Goal: Transaction & Acquisition: Book appointment/travel/reservation

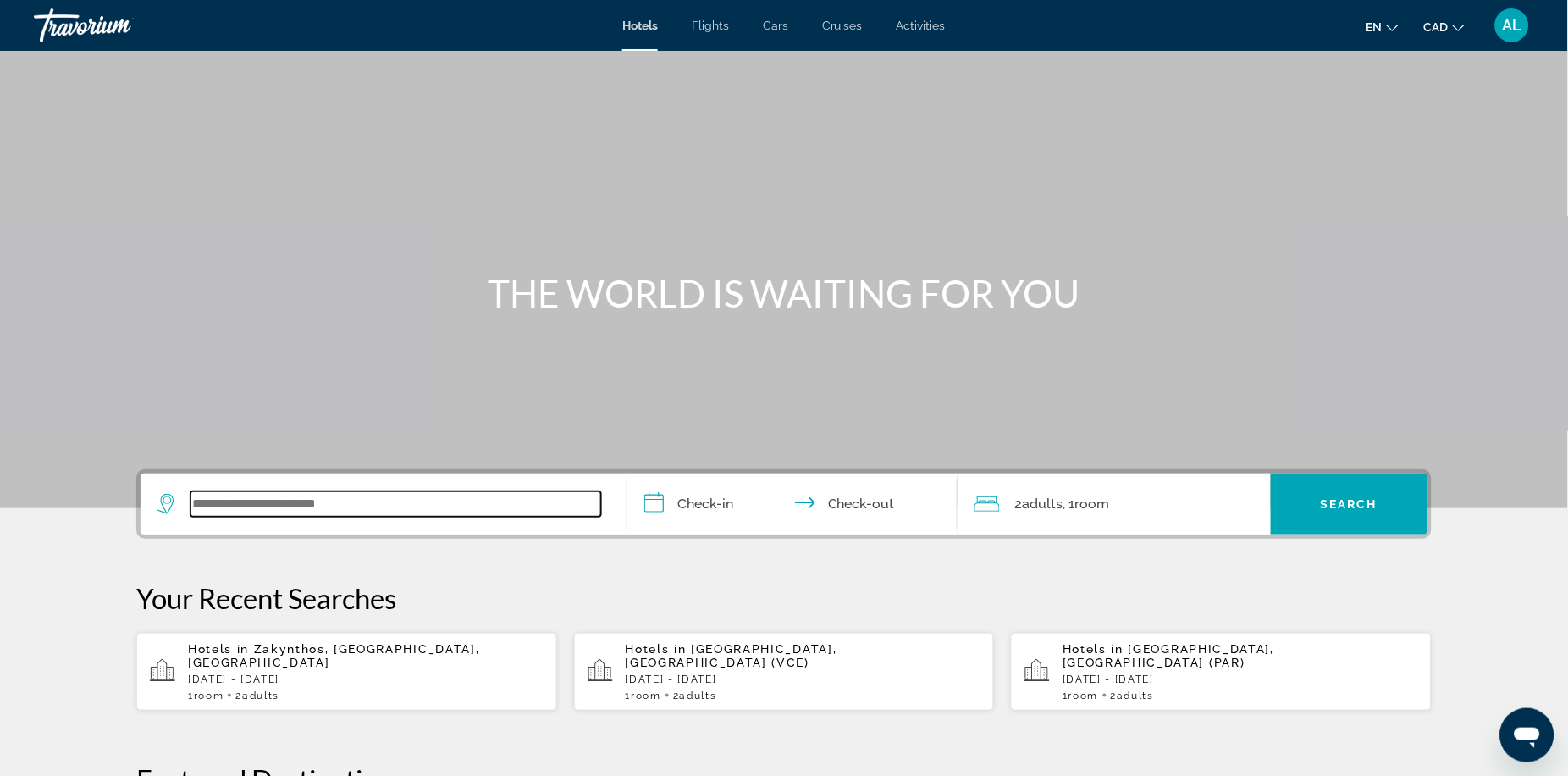
click at [381, 516] on input "Search widget" at bounding box center [395, 504] width 411 height 26
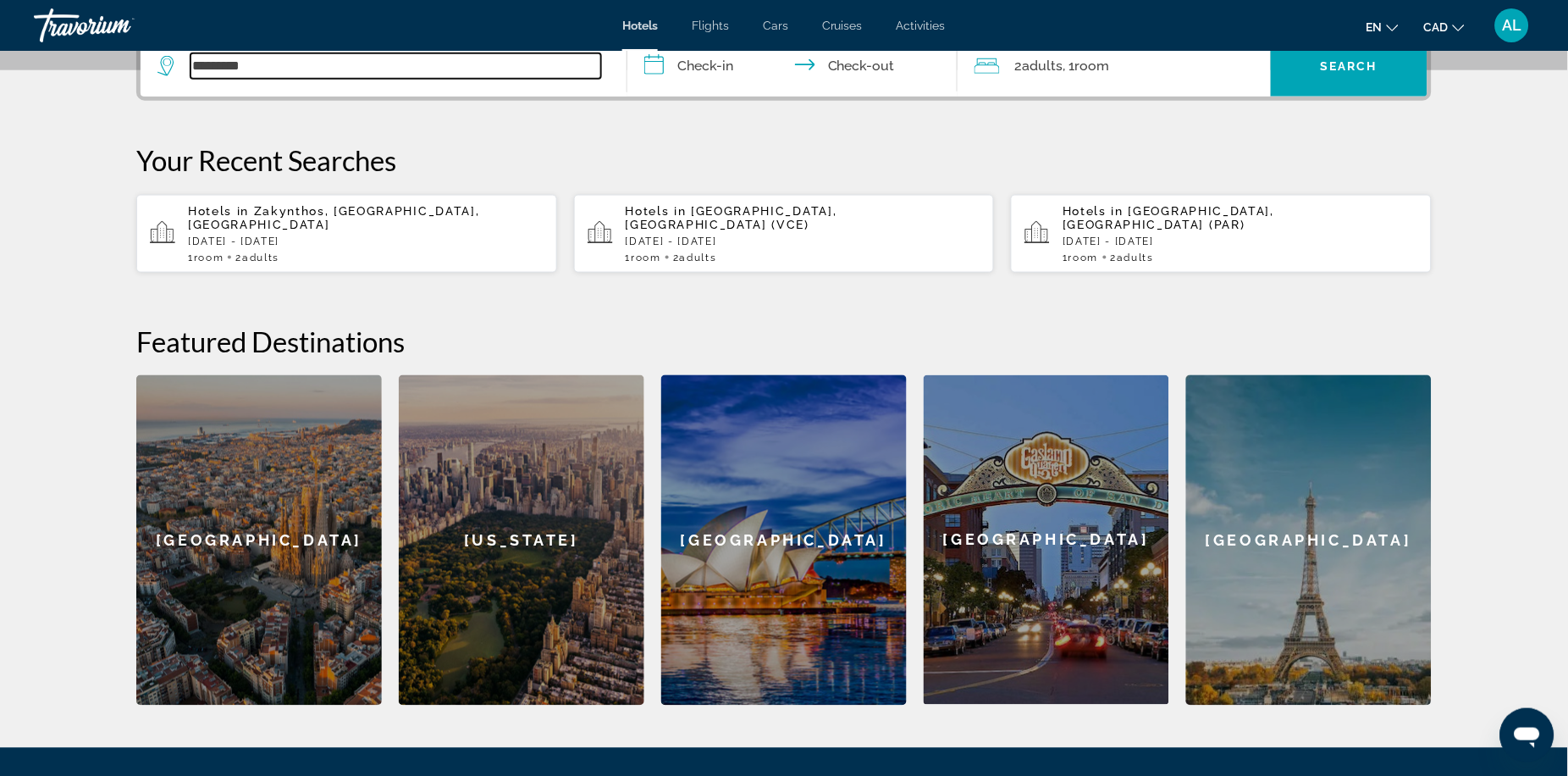
drag, startPoint x: 236, startPoint y: 93, endPoint x: 113, endPoint y: 86, distance: 123.2
click at [141, 86] on app-destination-search "*********" at bounding box center [384, 66] width 487 height 61
paste input "***"
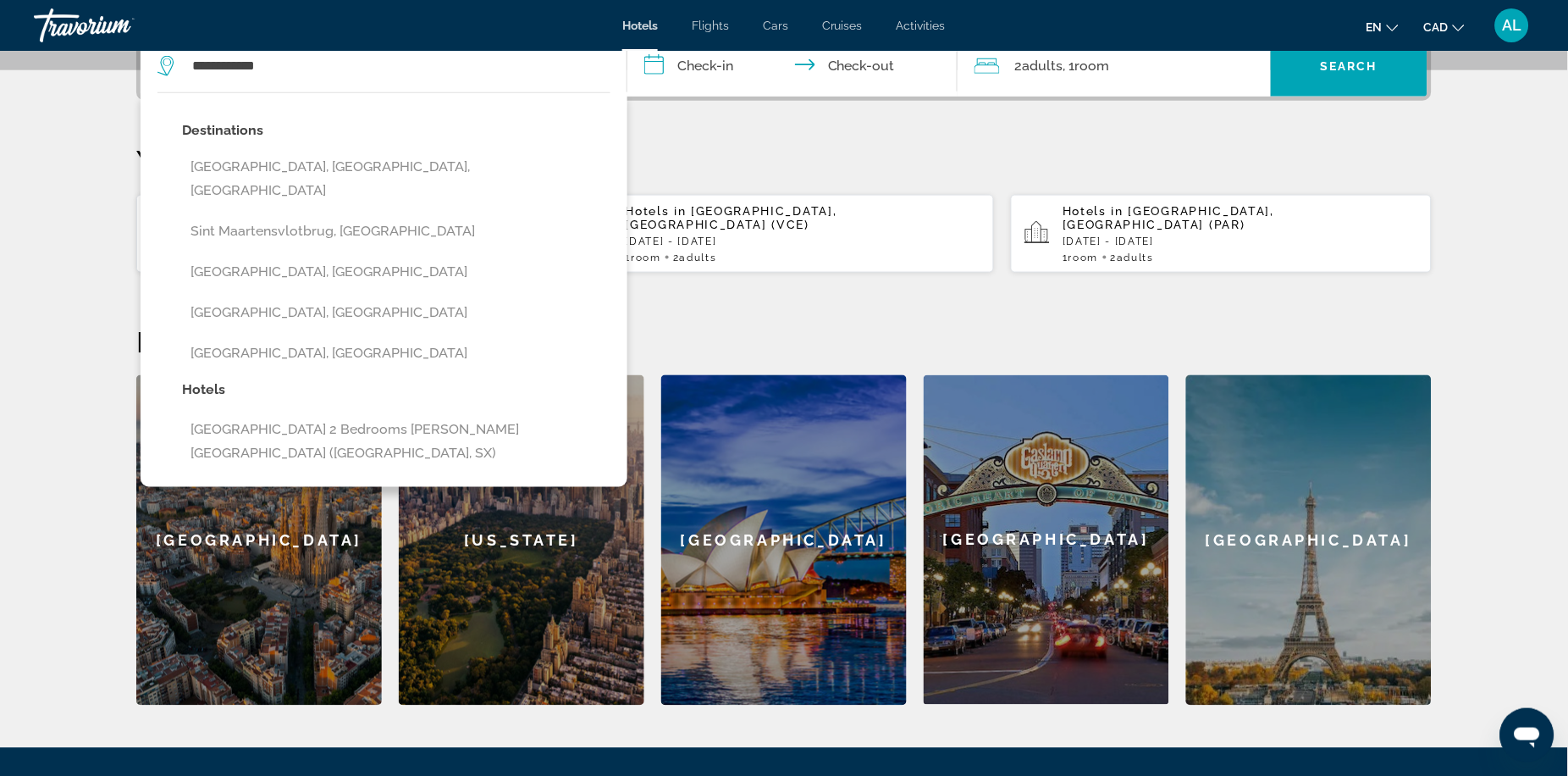
drag, startPoint x: 304, startPoint y: 292, endPoint x: 294, endPoint y: 290, distance: 10.2
click at [304, 288] on button "[GEOGRAPHIC_DATA], [GEOGRAPHIC_DATA]" at bounding box center [396, 271] width 428 height 32
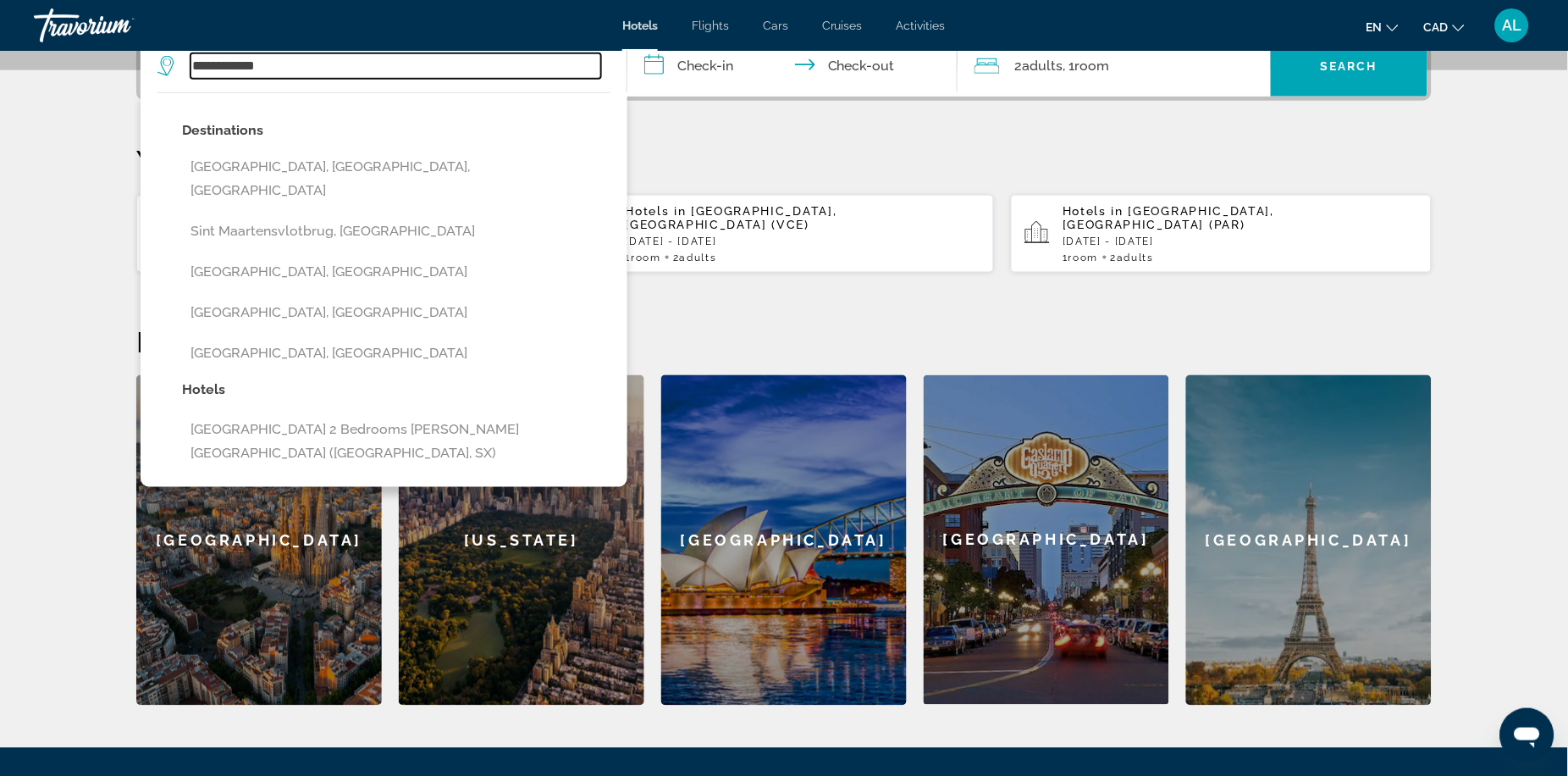
type input "**********"
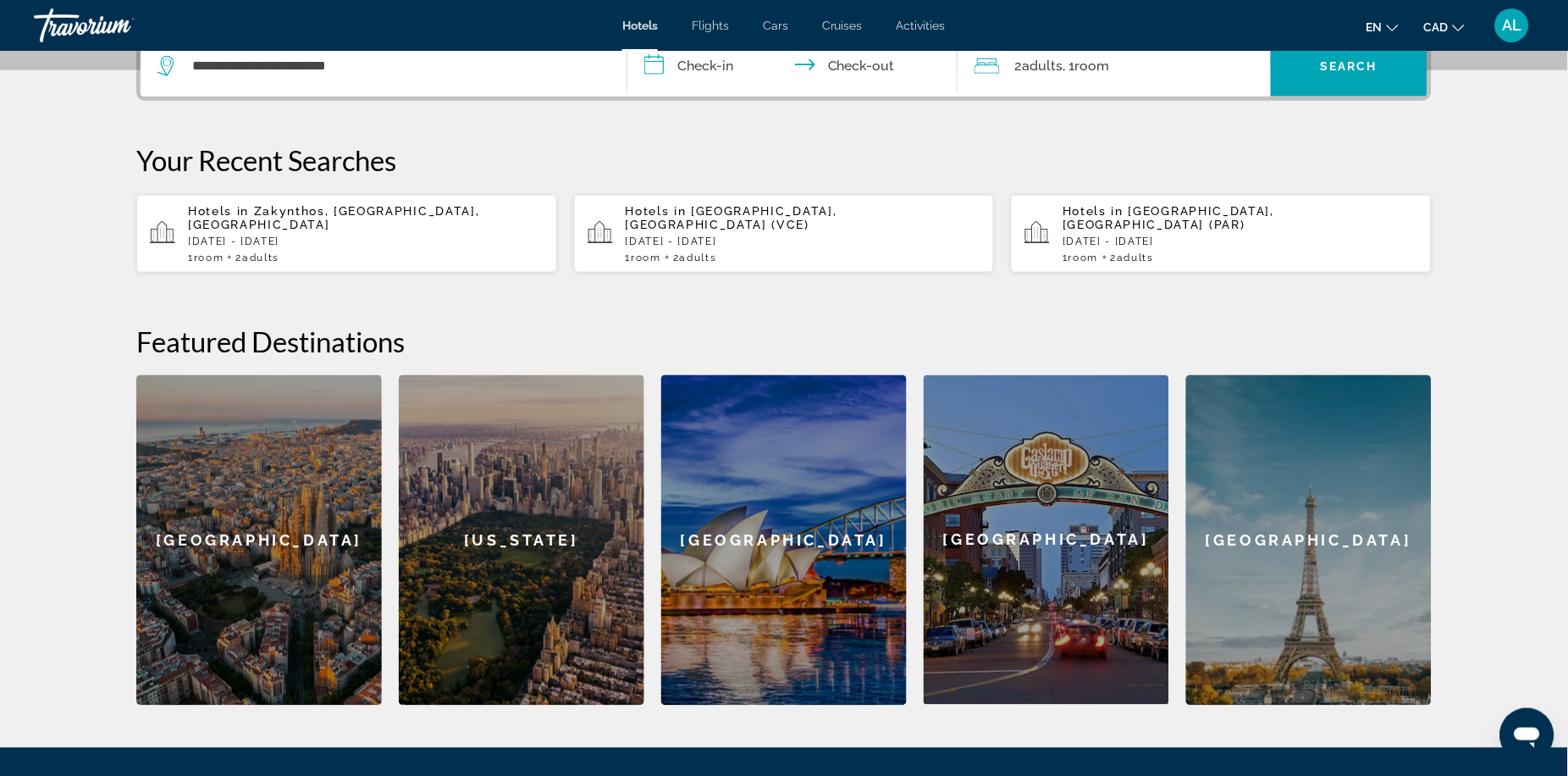
click at [697, 91] on input "**********" at bounding box center [796, 69] width 337 height 66
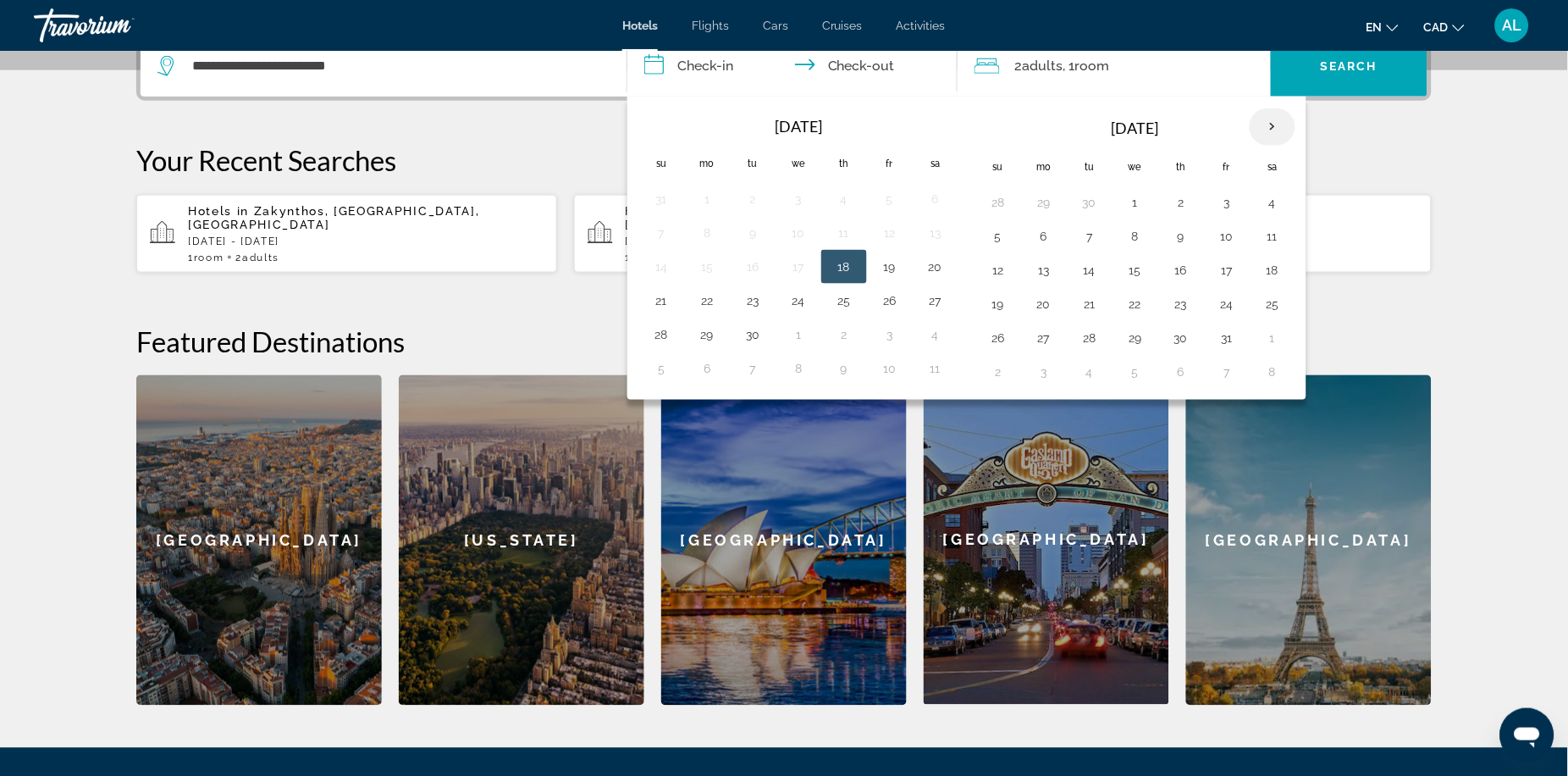
click at [1277, 146] on th "Next month" at bounding box center [1273, 126] width 46 height 38
click at [1278, 214] on button "1" at bounding box center [1273, 202] width 27 height 24
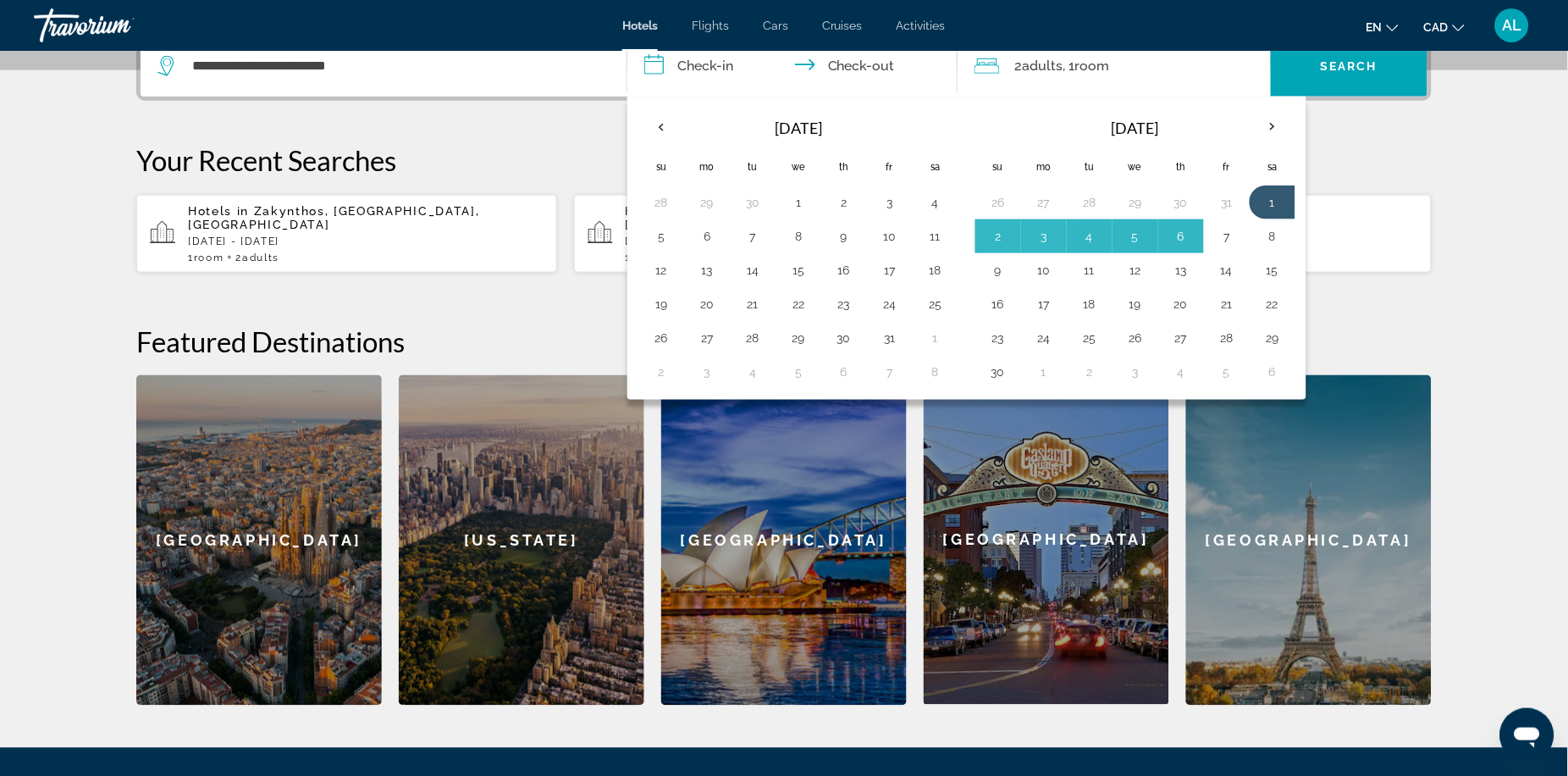
click at [1237, 248] on button "7" at bounding box center [1227, 236] width 27 height 24
type input "**********"
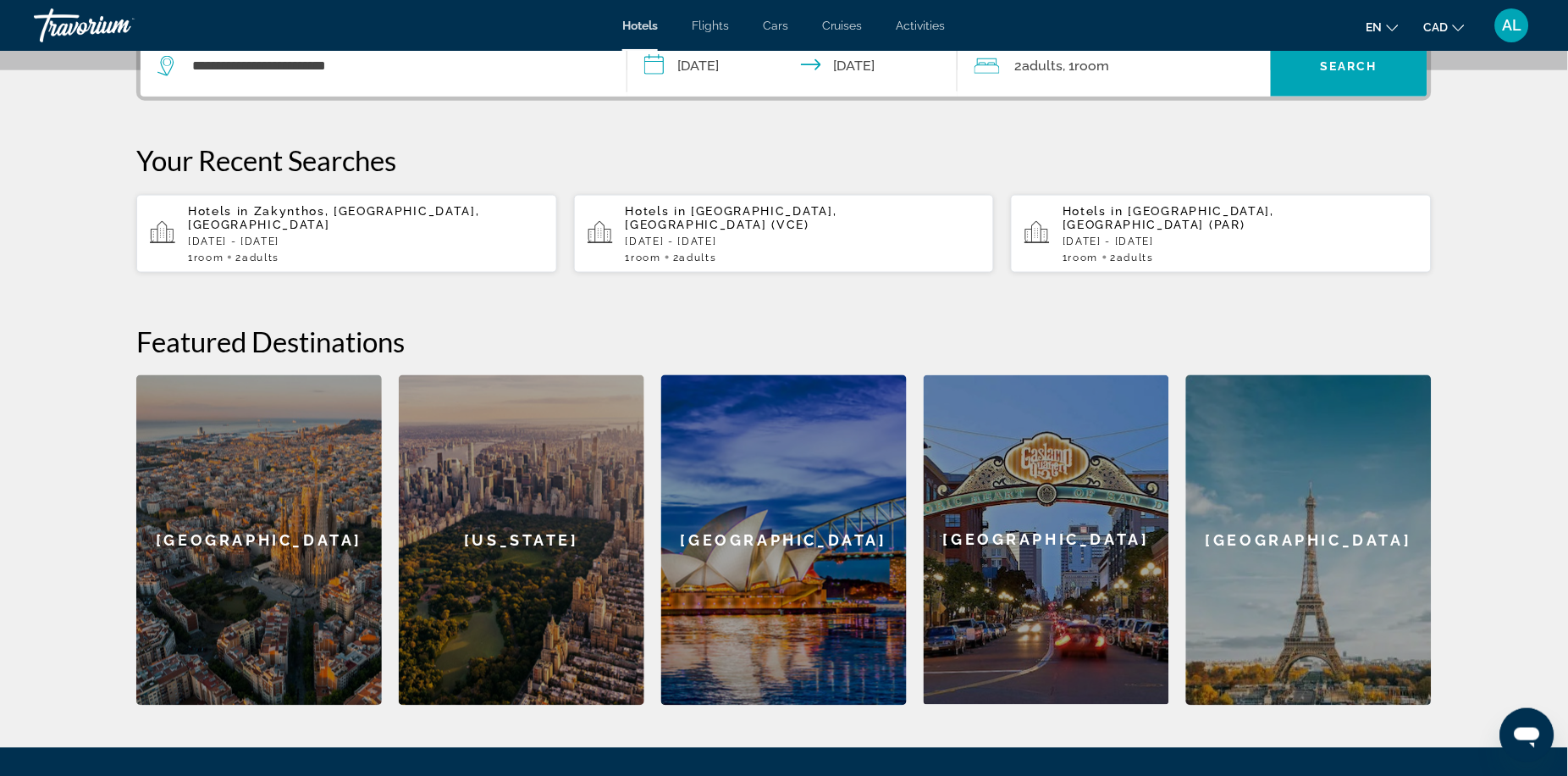
click at [1109, 74] on span "Room" at bounding box center [1092, 66] width 35 height 16
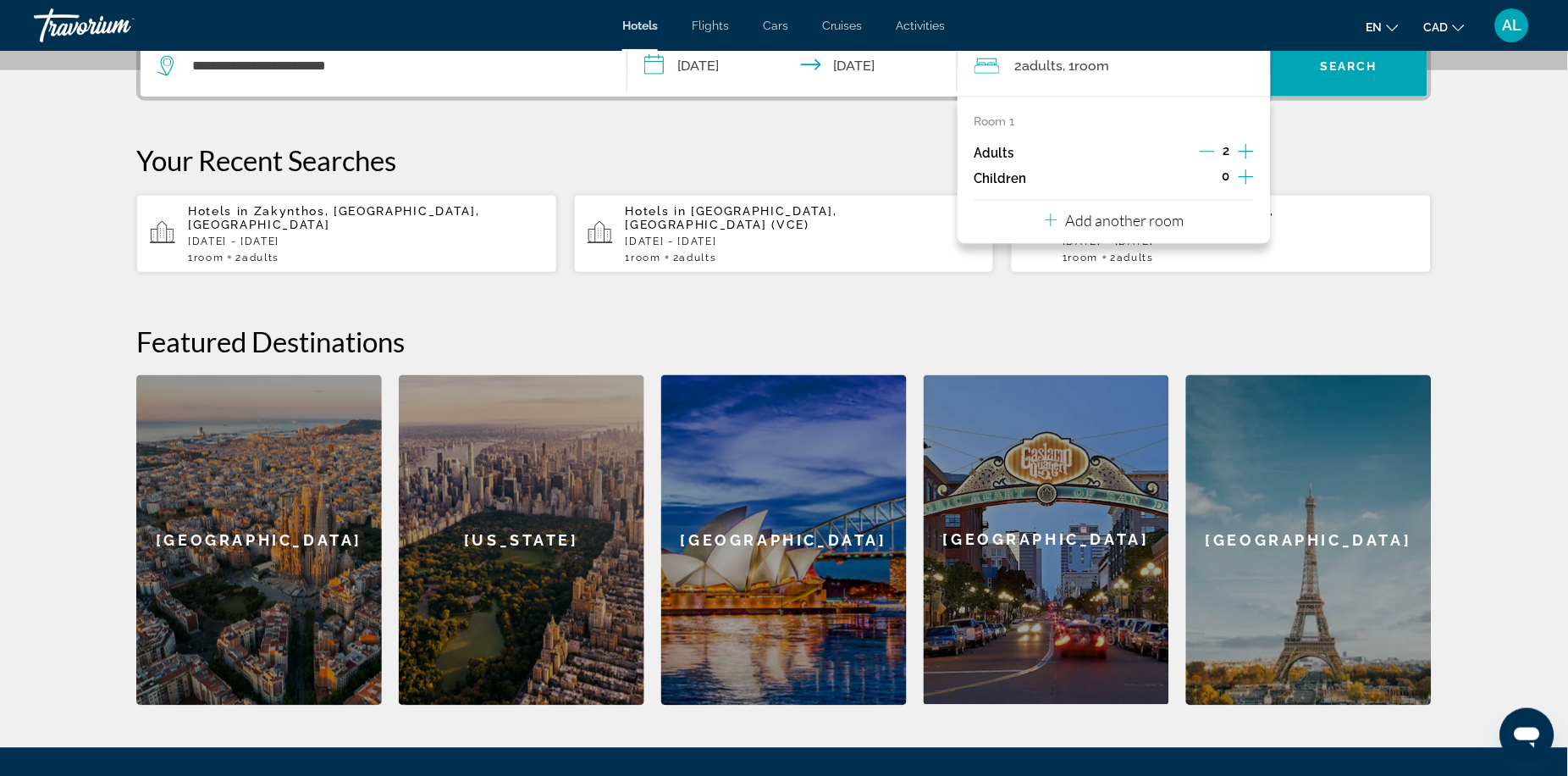
click at [1254, 185] on icon "Increment children" at bounding box center [1246, 177] width 16 height 16
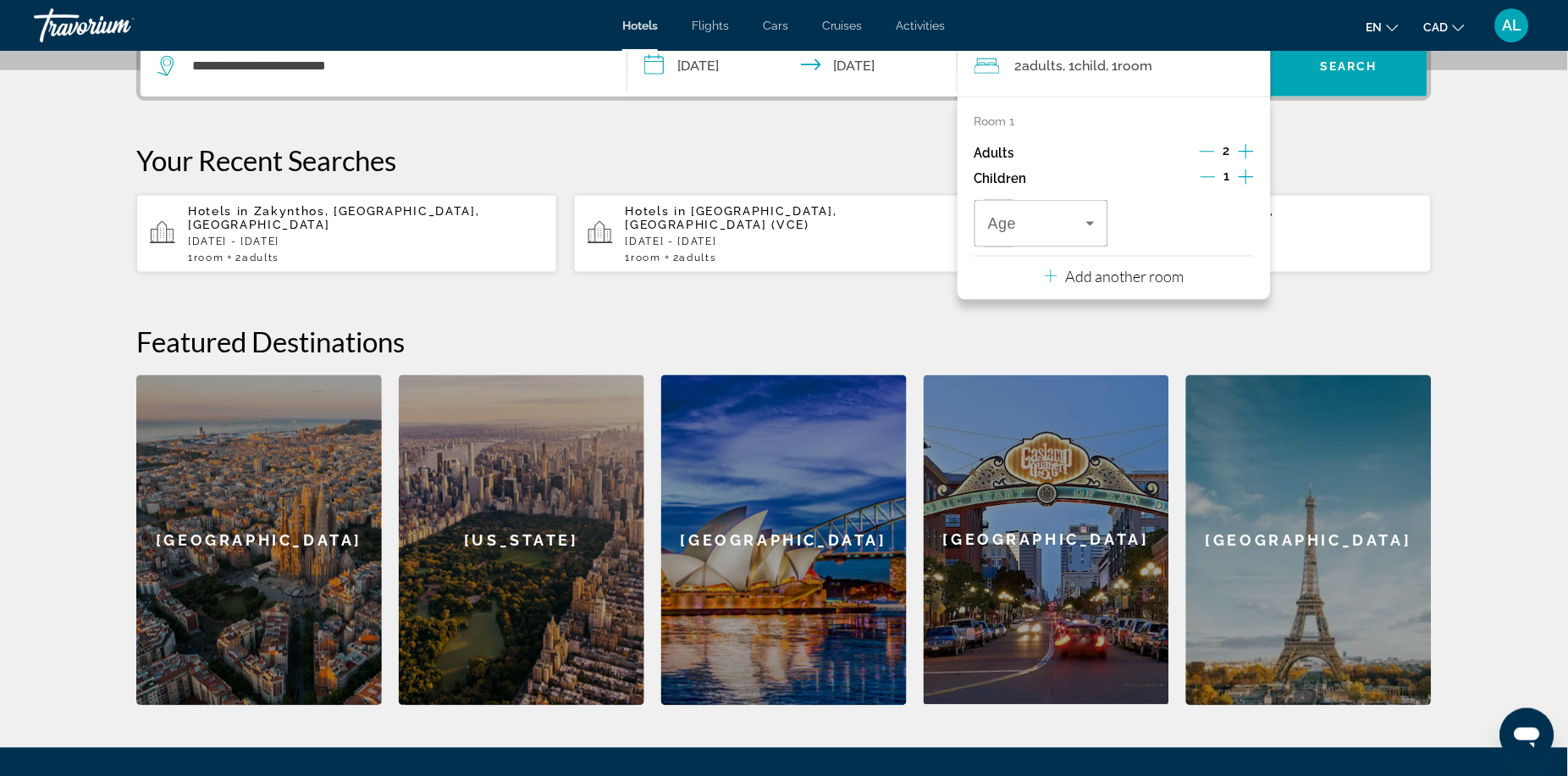
click at [1254, 188] on icon "Increment children" at bounding box center [1246, 177] width 16 height 20
click at [1101, 233] on icon "Travelers: 2 adults, 2 children" at bounding box center [1090, 223] width 20 height 20
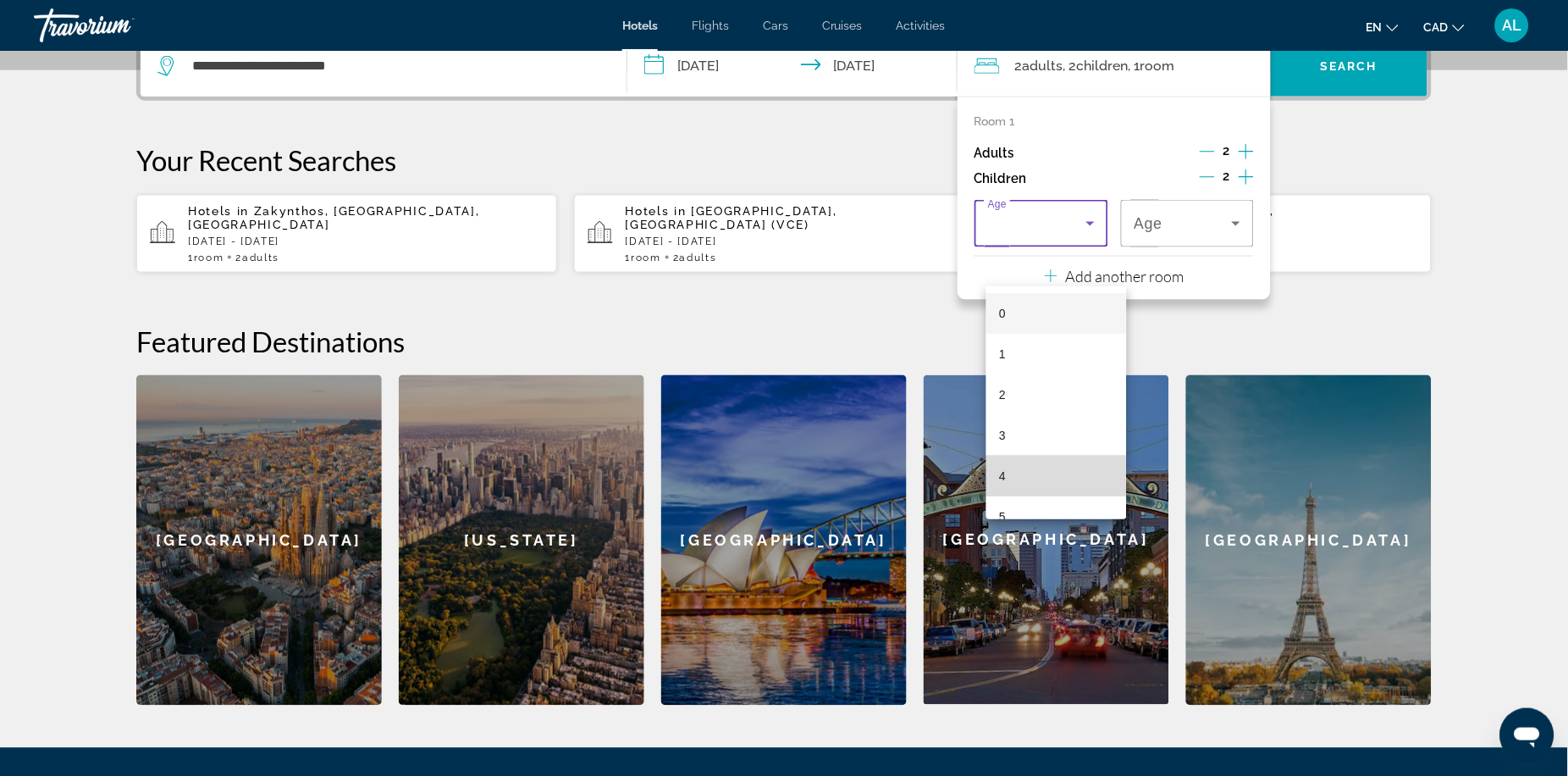
drag, startPoint x: 1054, startPoint y: 459, endPoint x: 1155, endPoint y: 415, distance: 110.2
click at [1060, 456] on mat-option "4" at bounding box center [1057, 476] width 142 height 40
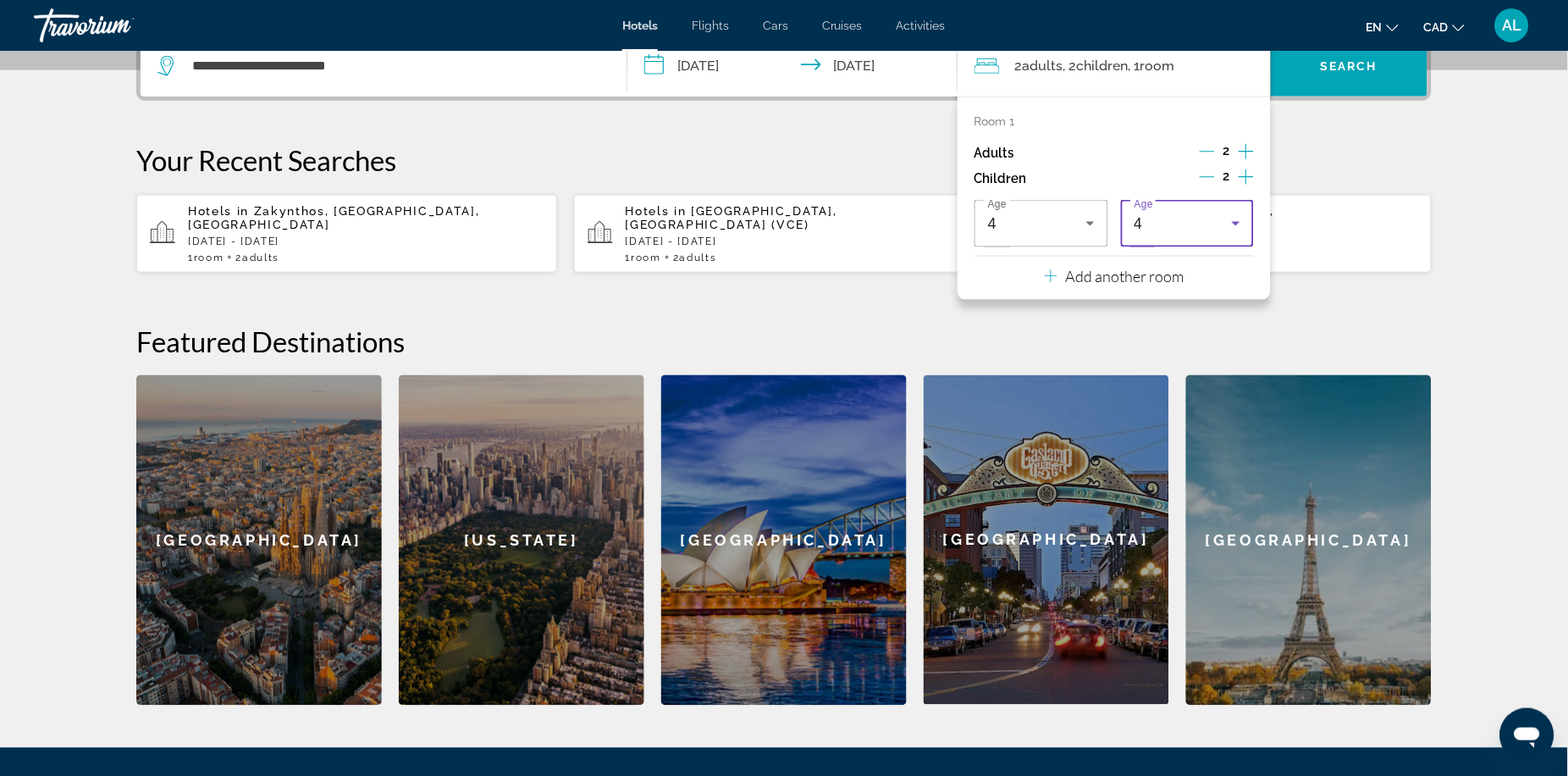
click at [1214, 233] on div "4" at bounding box center [1183, 223] width 98 height 20
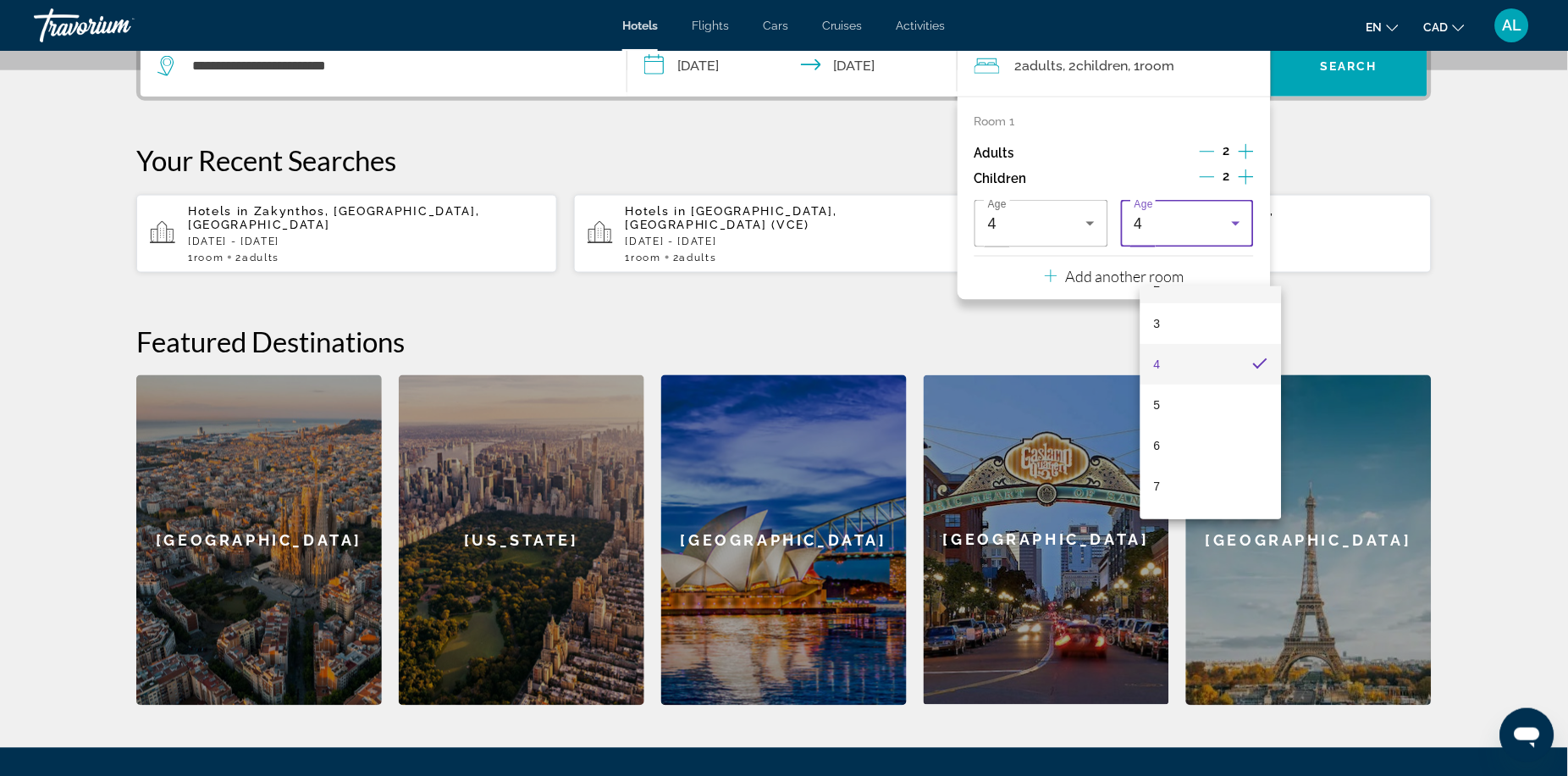
scroll to position [143, 0]
click at [1214, 425] on mat-option "6" at bounding box center [1210, 414] width 142 height 40
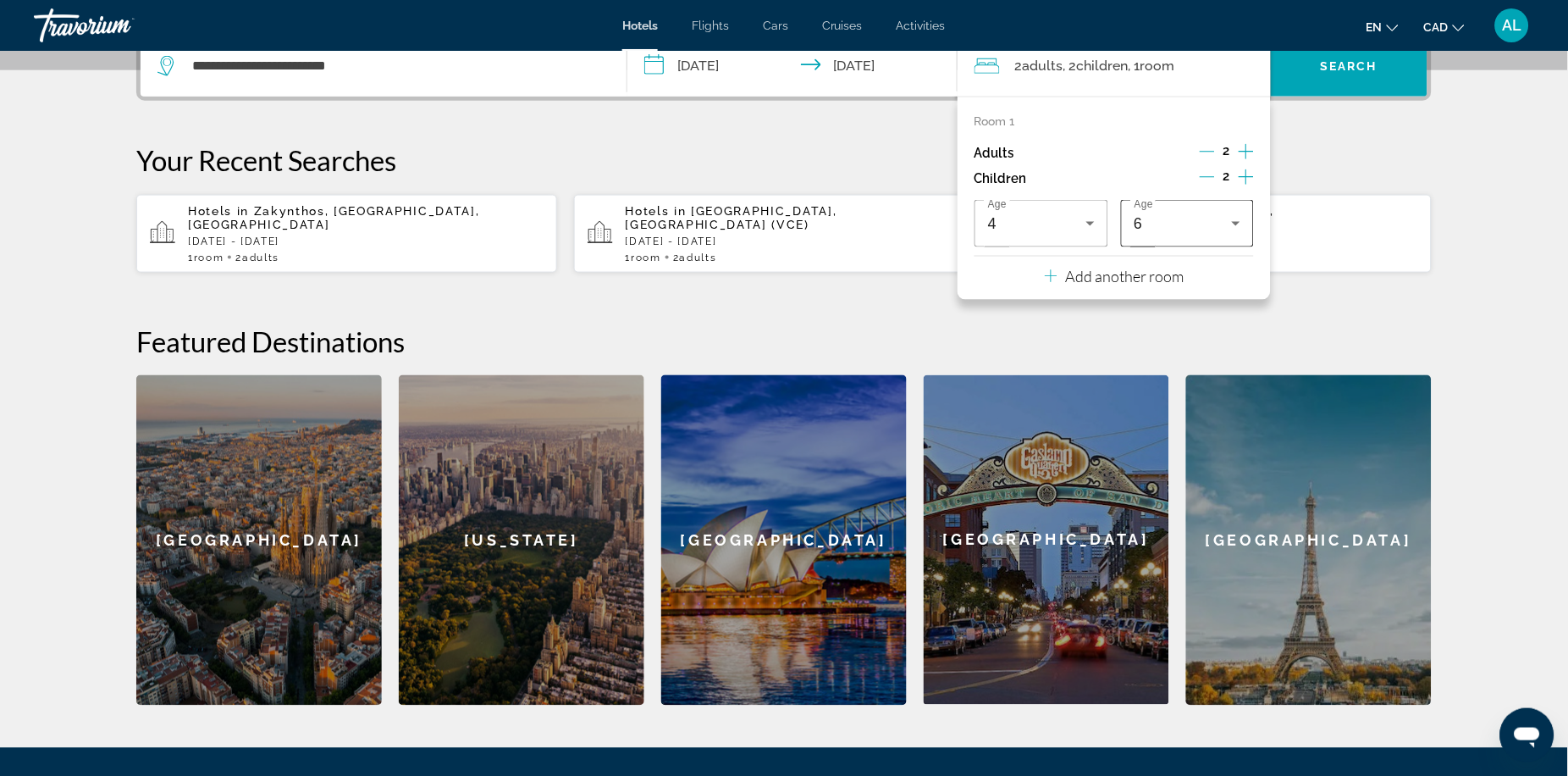
click at [1210, 233] on div "6" at bounding box center [1183, 223] width 98 height 20
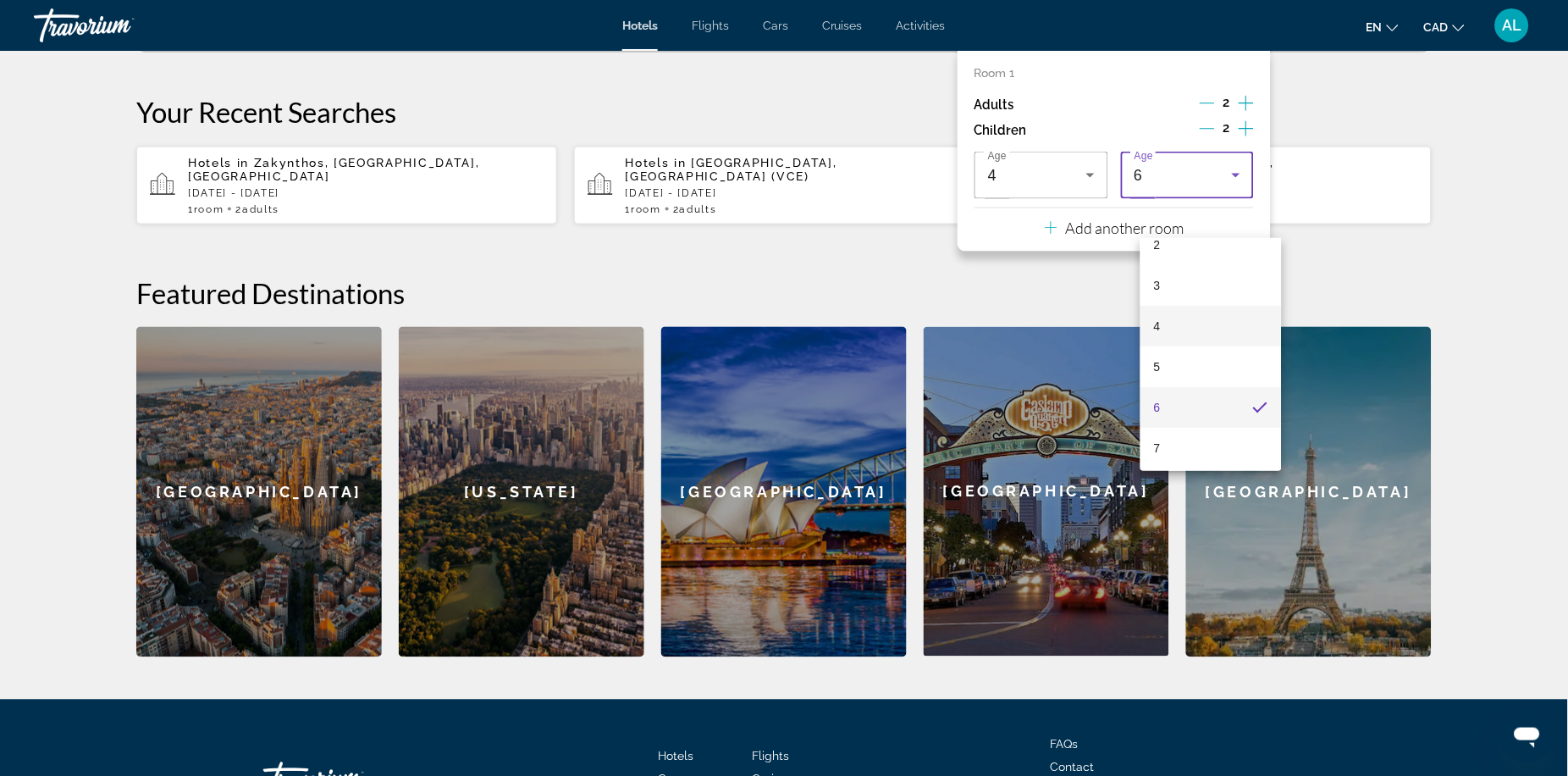
scroll to position [125, 0]
click at [1208, 410] on mat-option "7" at bounding box center [1210, 424] width 142 height 40
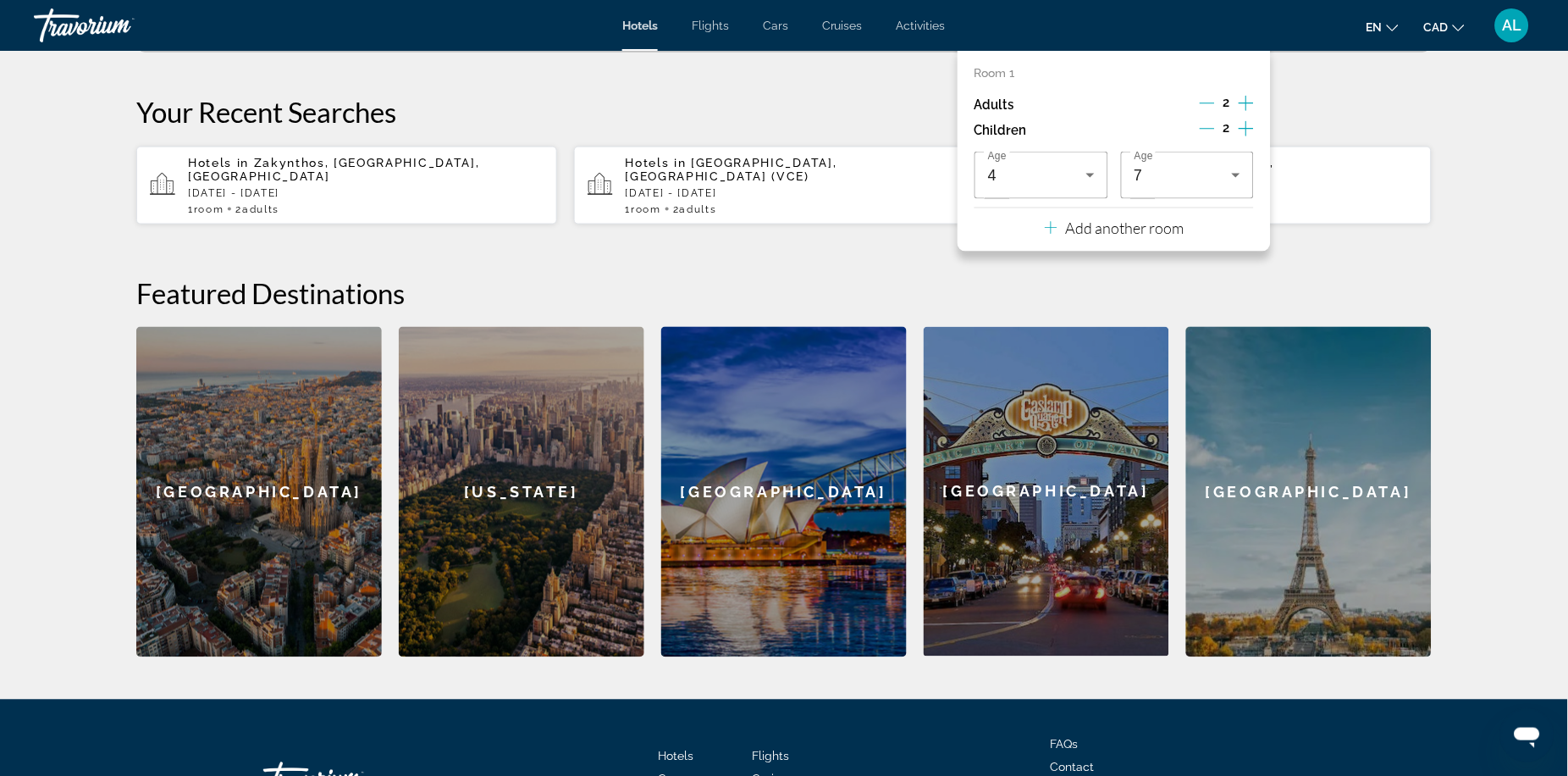
click at [1376, 129] on p "Your Recent Searches" at bounding box center [784, 112] width 1295 height 34
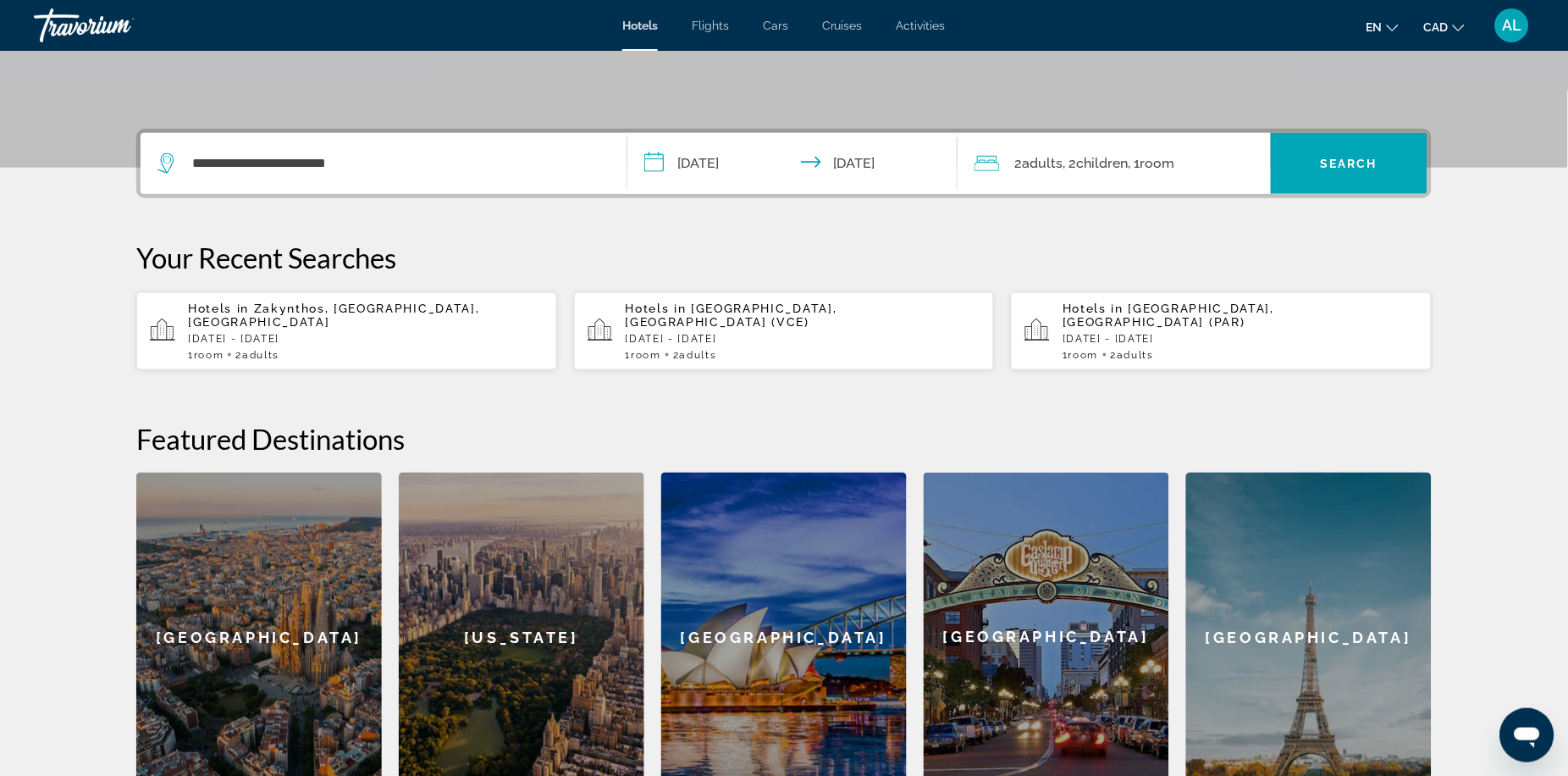
scroll to position [320, 0]
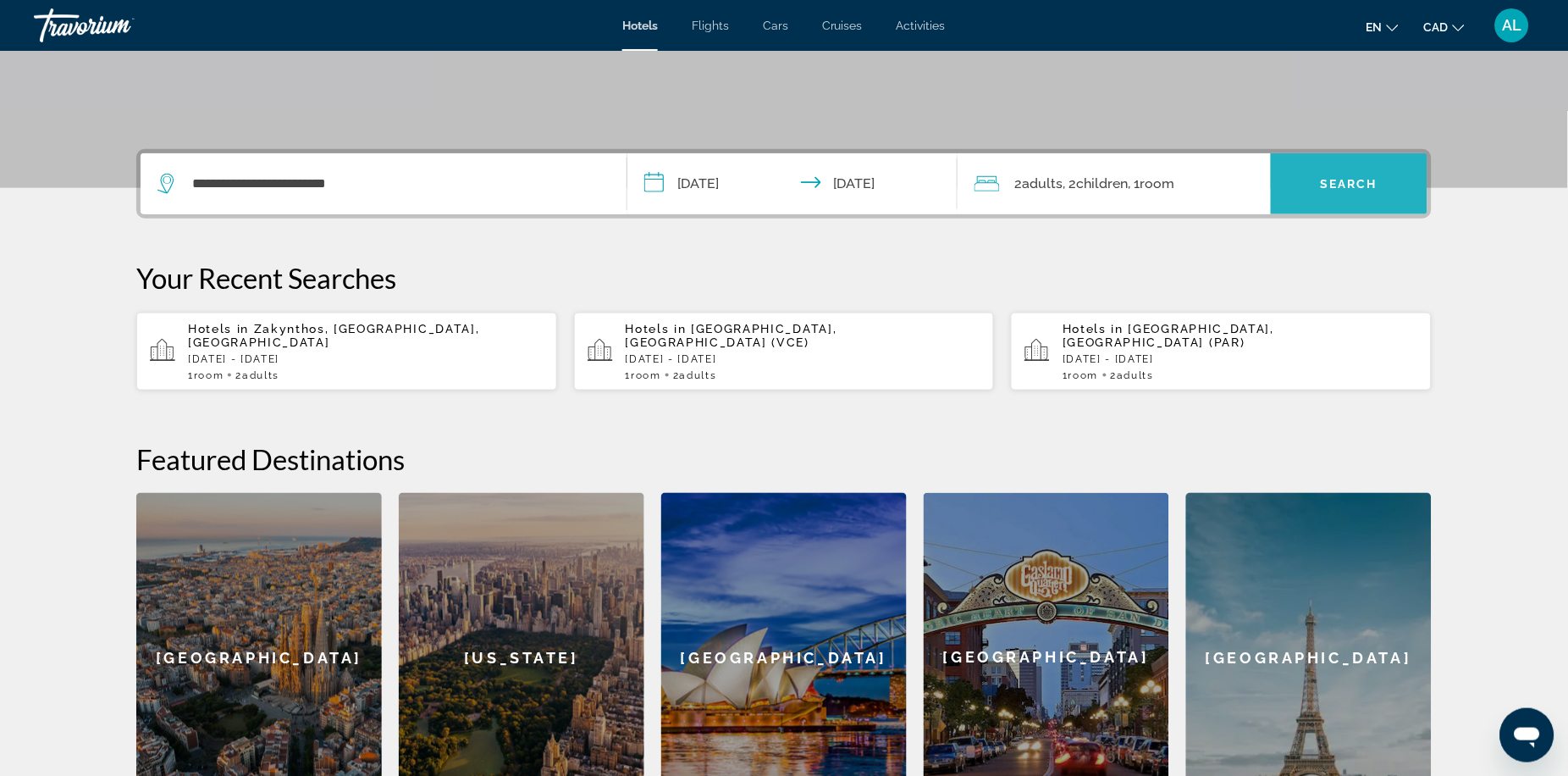
click at [1380, 204] on span "Search widget" at bounding box center [1348, 184] width 156 height 40
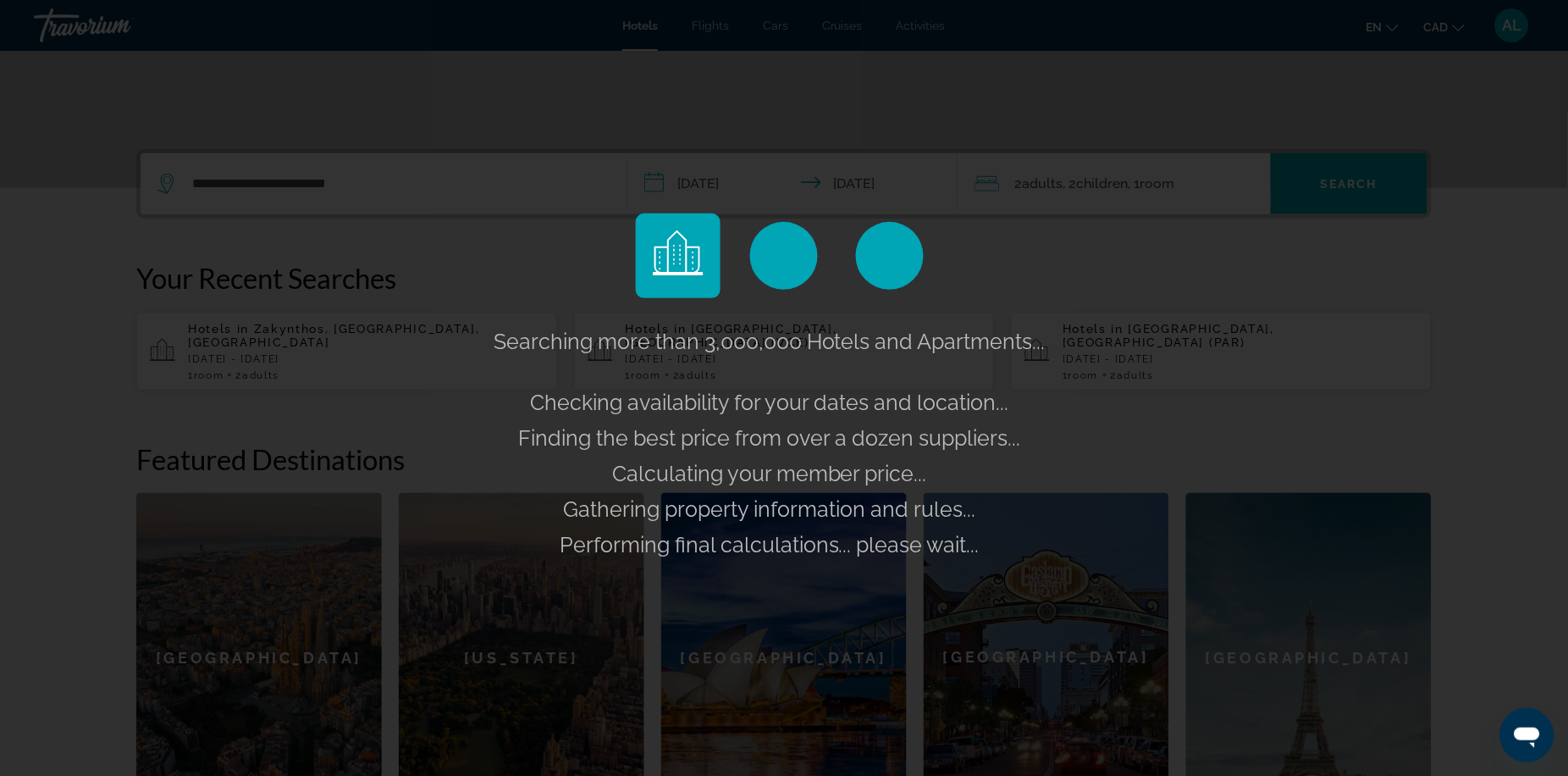
scroll to position [212, 0]
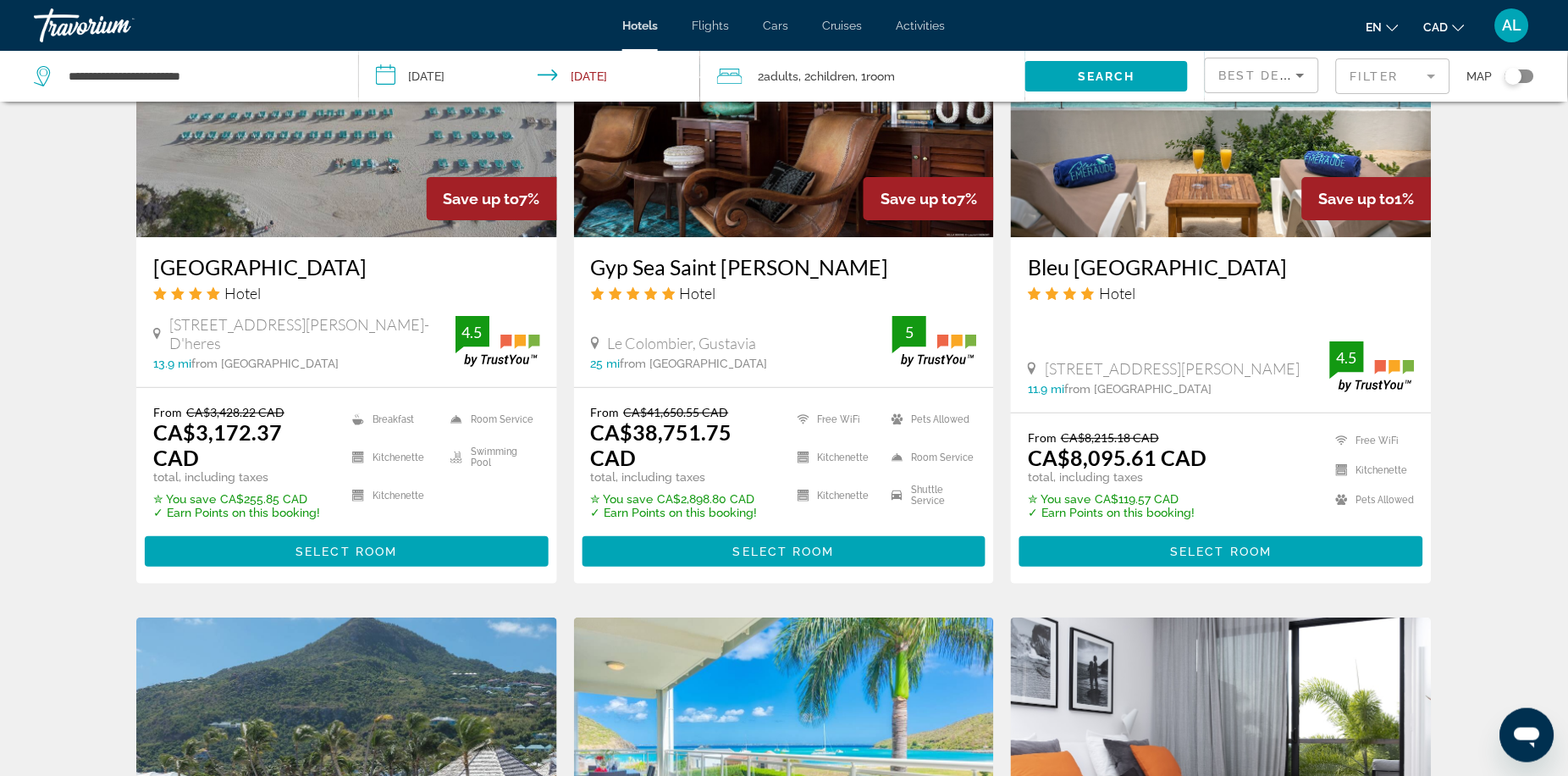
scroll to position [1503, 0]
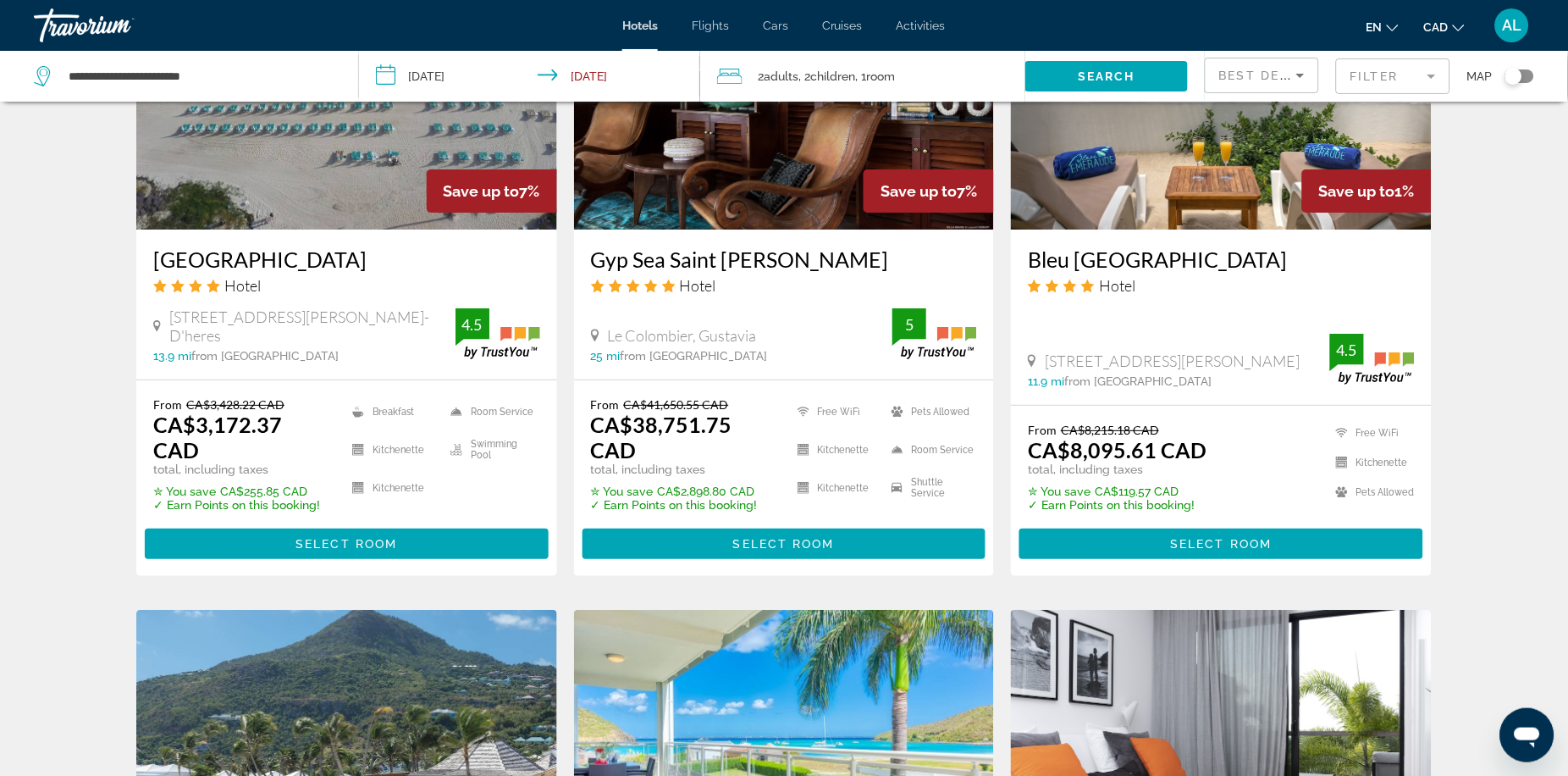
drag, startPoint x: 1234, startPoint y: 77, endPoint x: 1234, endPoint y: 86, distance: 9.0
click at [1234, 77] on span "Best Deals" at bounding box center [1263, 75] width 88 height 14
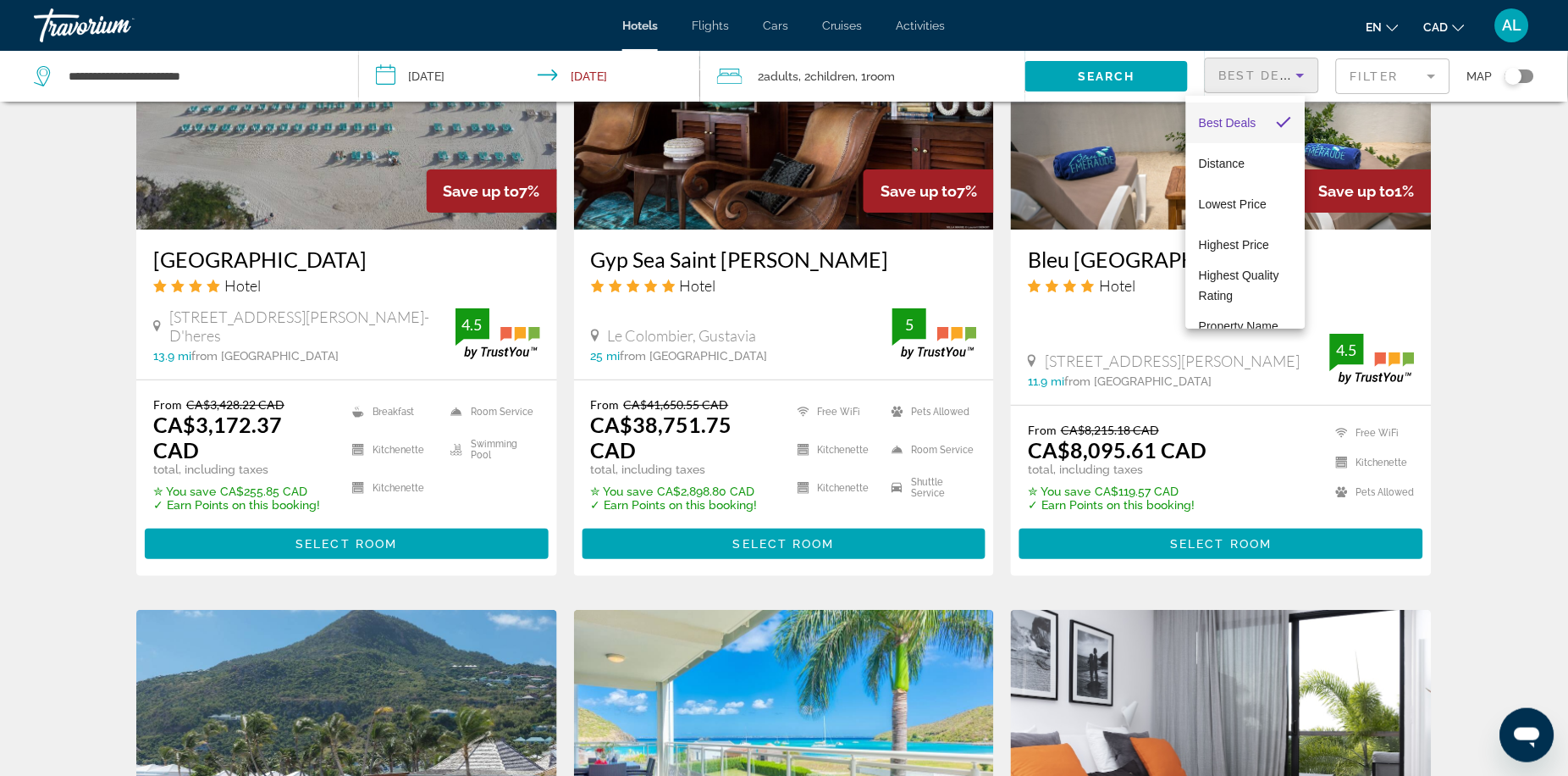
click at [1361, 77] on div at bounding box center [784, 388] width 1568 height 776
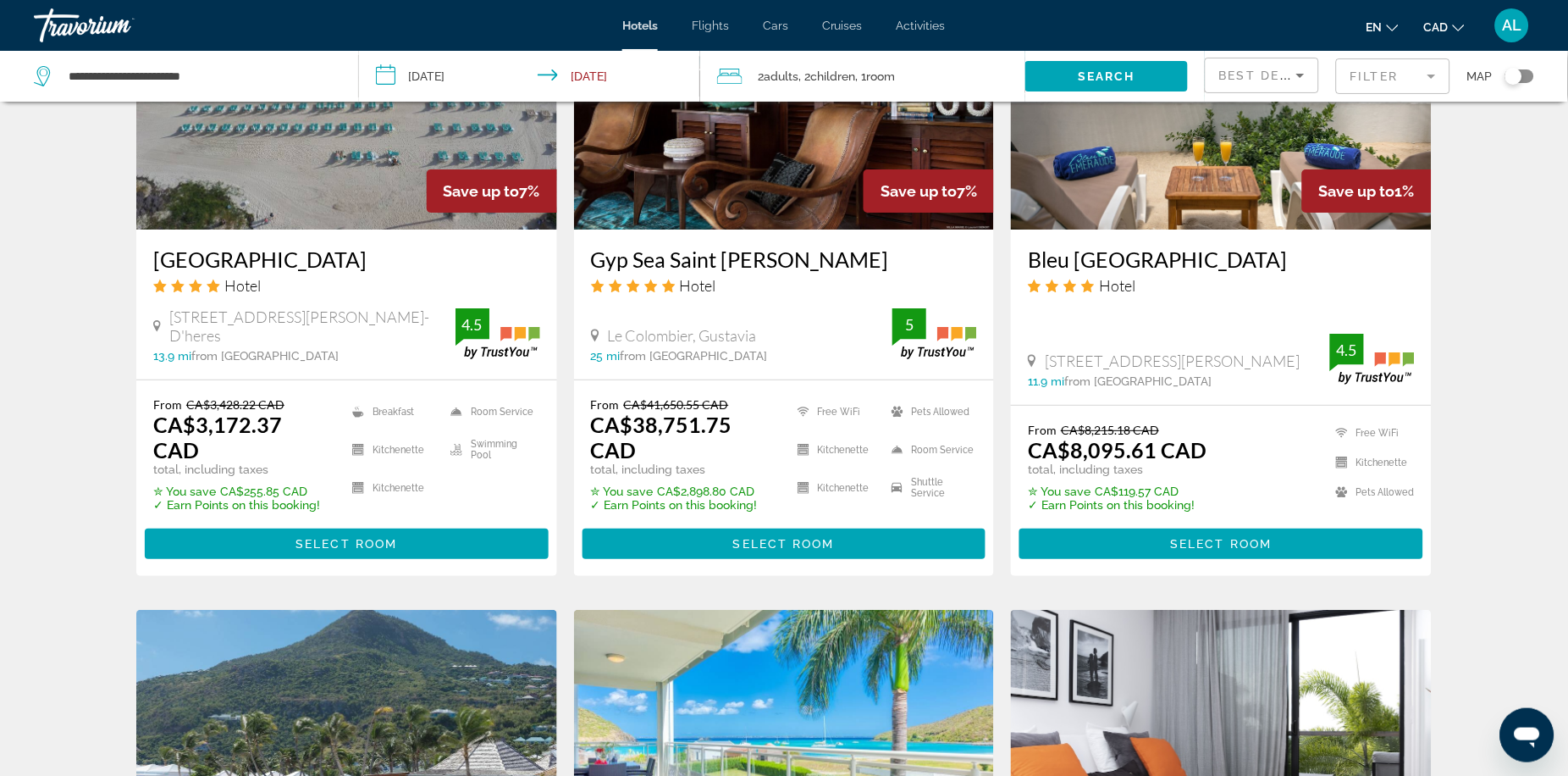
click at [1361, 77] on mat-form-field "Filter" at bounding box center [1392, 76] width 114 height 36
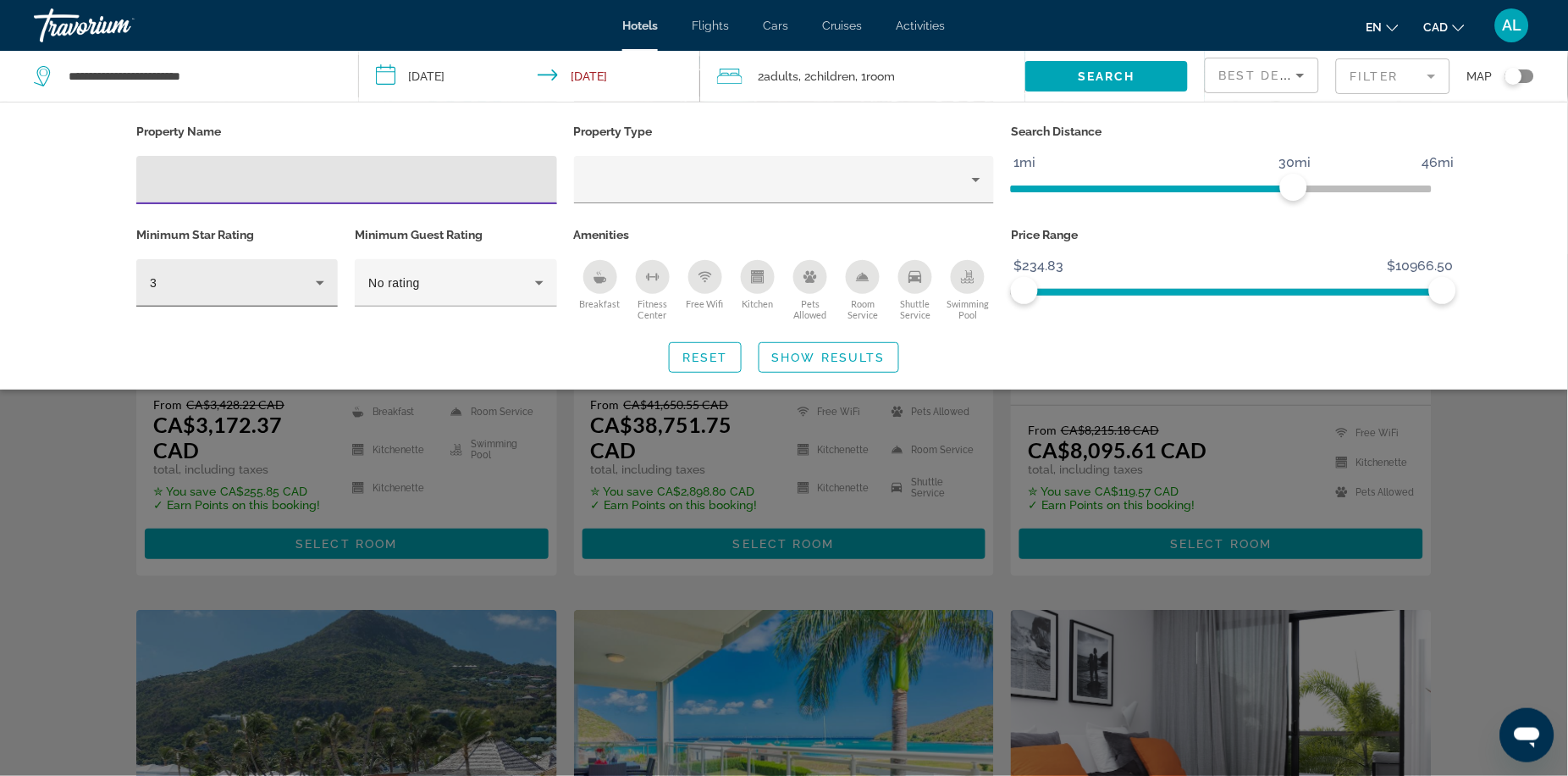
click at [243, 293] on div "3" at bounding box center [232, 283] width 166 height 20
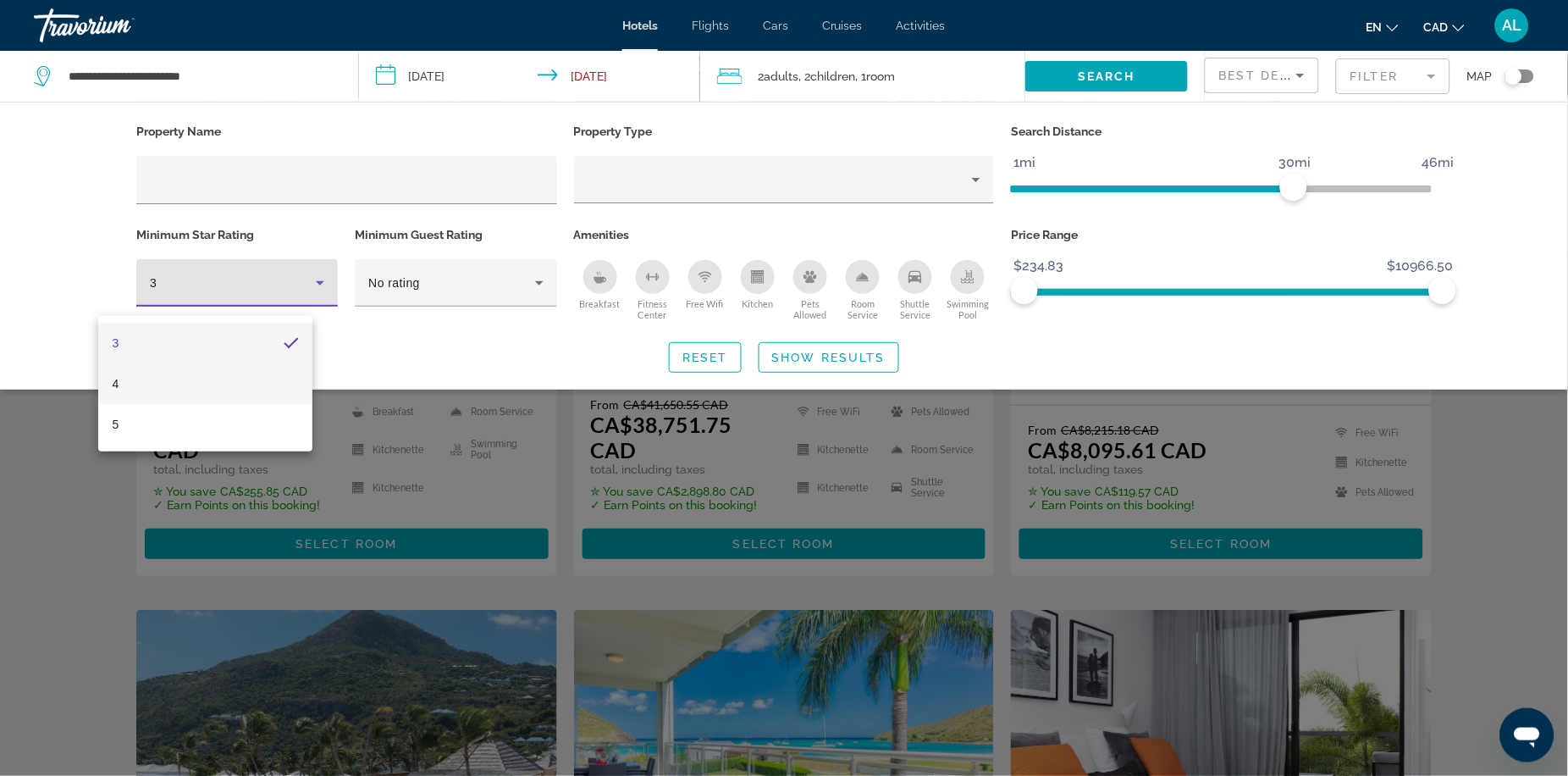
drag, startPoint x: 235, startPoint y: 374, endPoint x: 263, endPoint y: 375, distance: 28.0
click at [236, 373] on mat-option "4" at bounding box center [204, 383] width 213 height 40
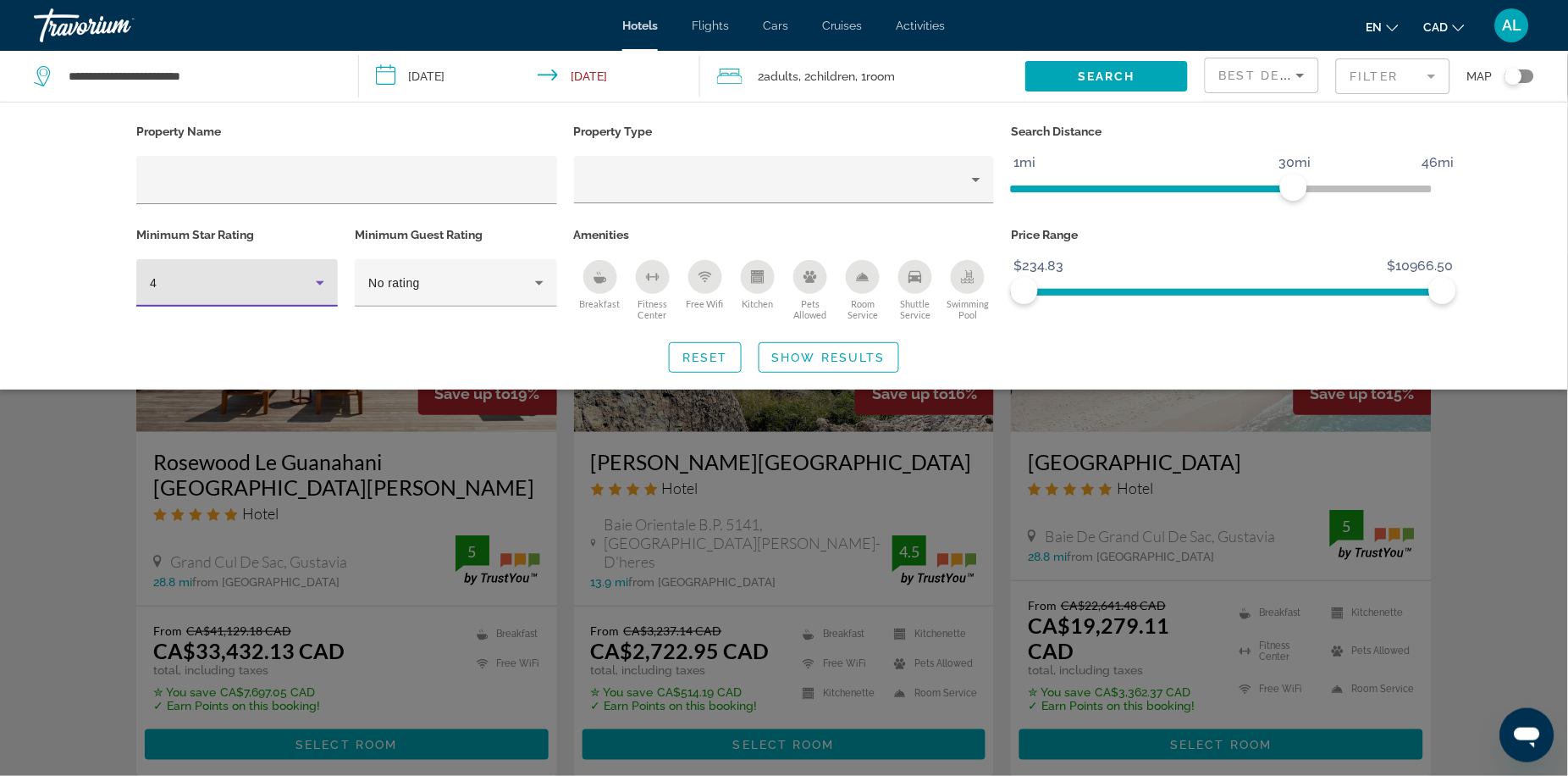
drag, startPoint x: 778, startPoint y: 365, endPoint x: 764, endPoint y: 375, distance: 17.2
click at [782, 364] on span "Show Results" at bounding box center [829, 357] width 113 height 14
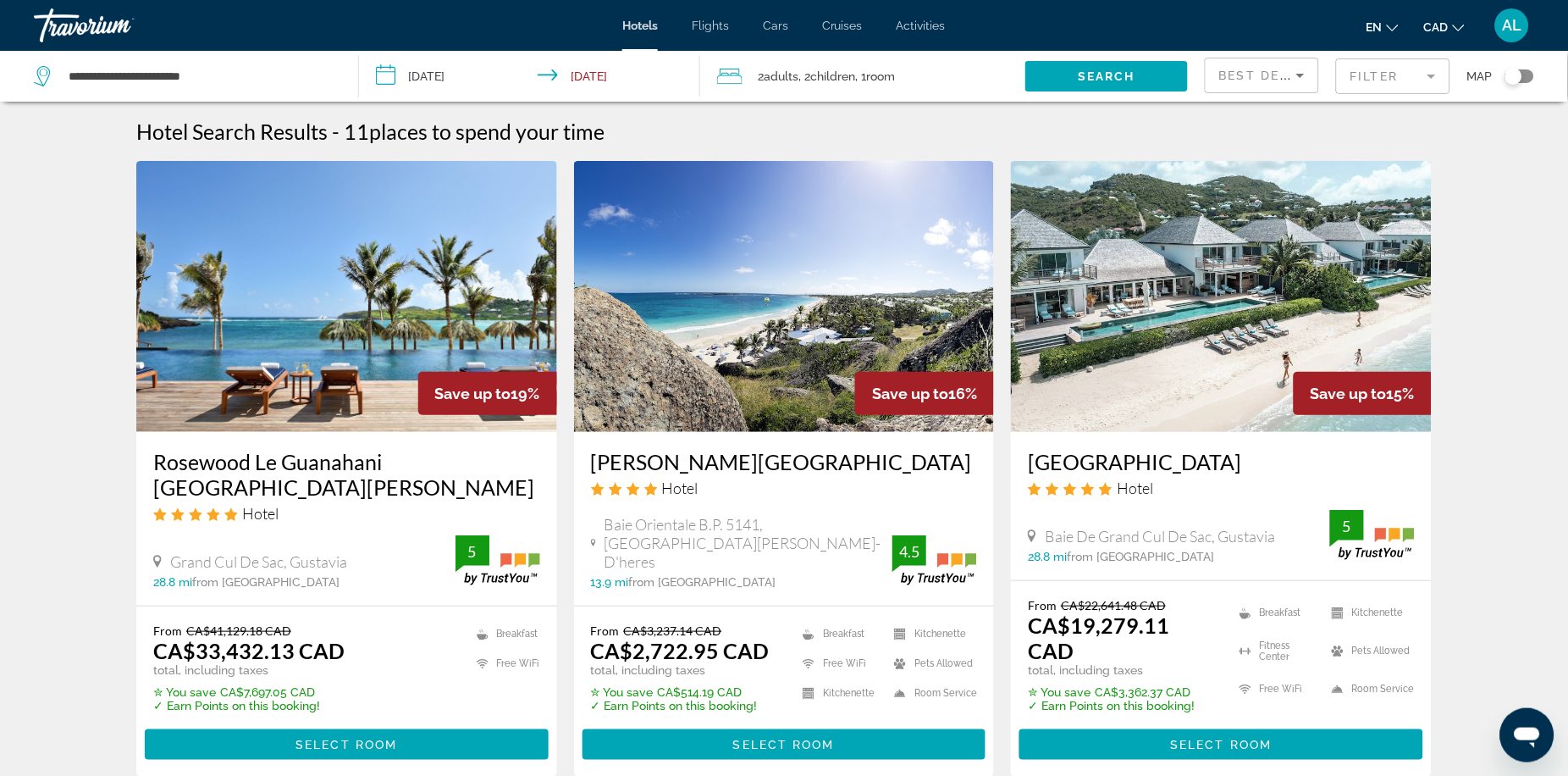
click at [1375, 81] on mat-form-field "Filter" at bounding box center [1392, 76] width 114 height 36
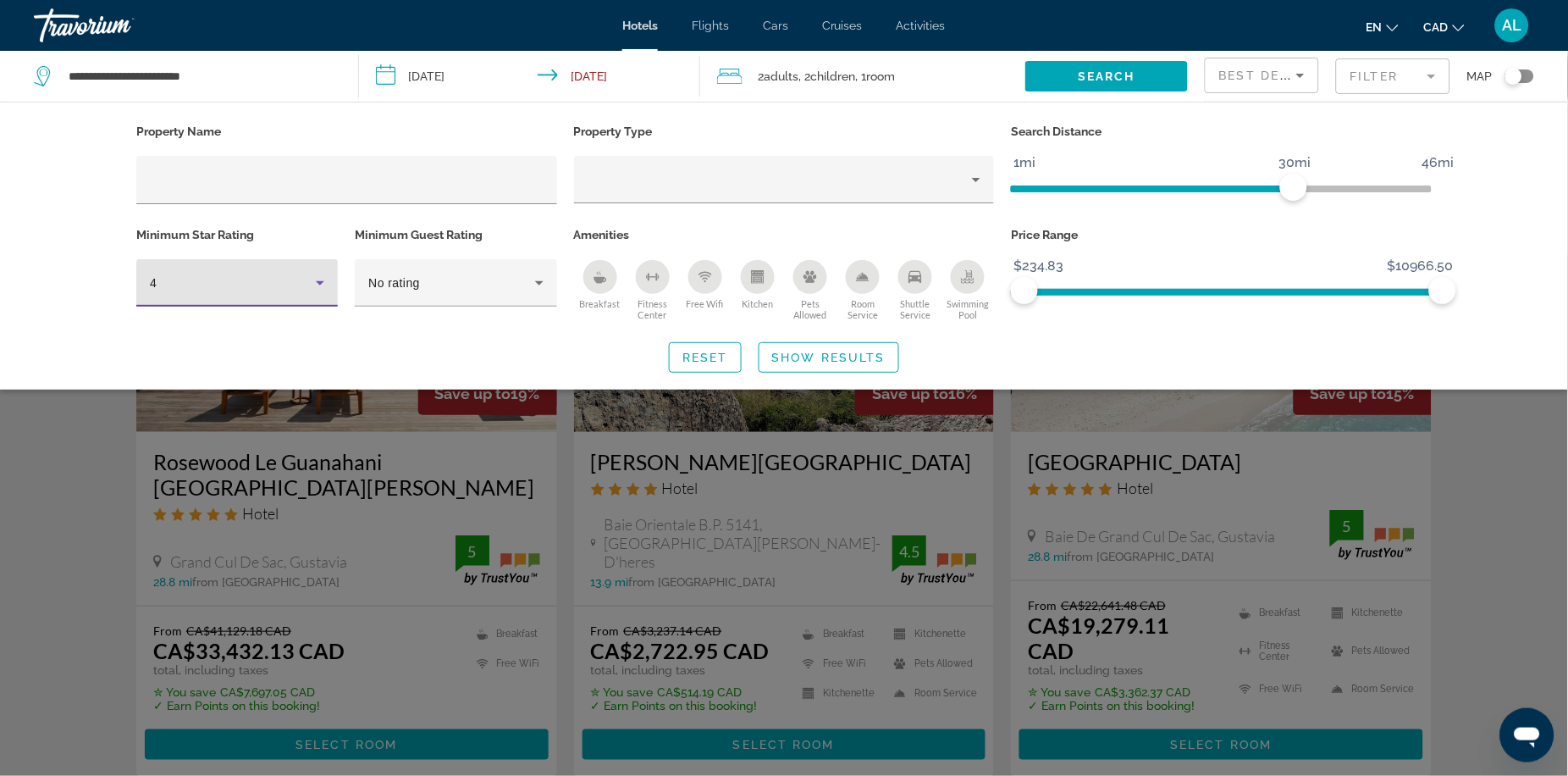
click at [274, 286] on div "4" at bounding box center [232, 283] width 166 height 20
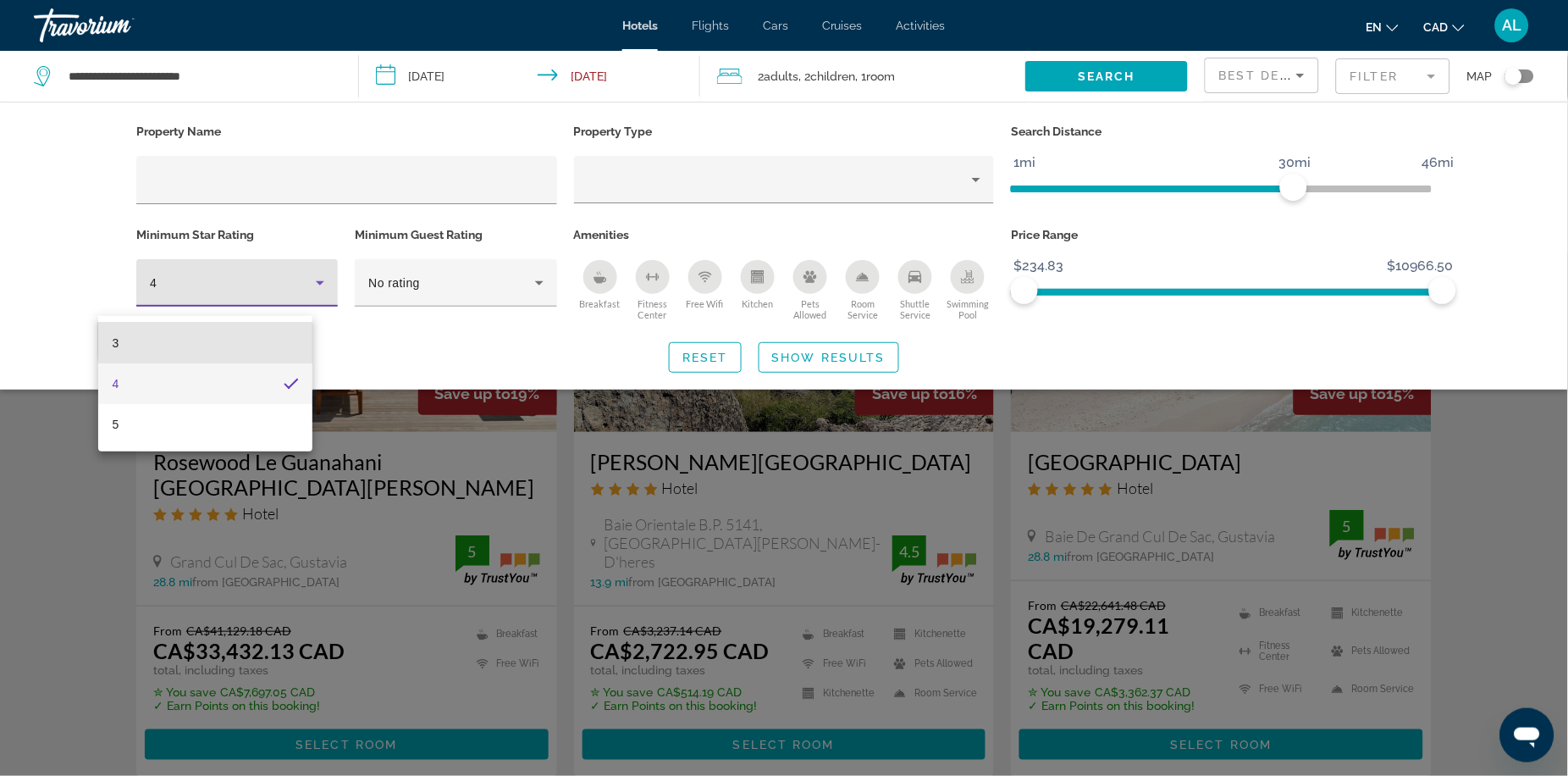
drag, startPoint x: 244, startPoint y: 335, endPoint x: 458, endPoint y: 359, distance: 215.3
click at [245, 335] on mat-option "3" at bounding box center [204, 343] width 213 height 40
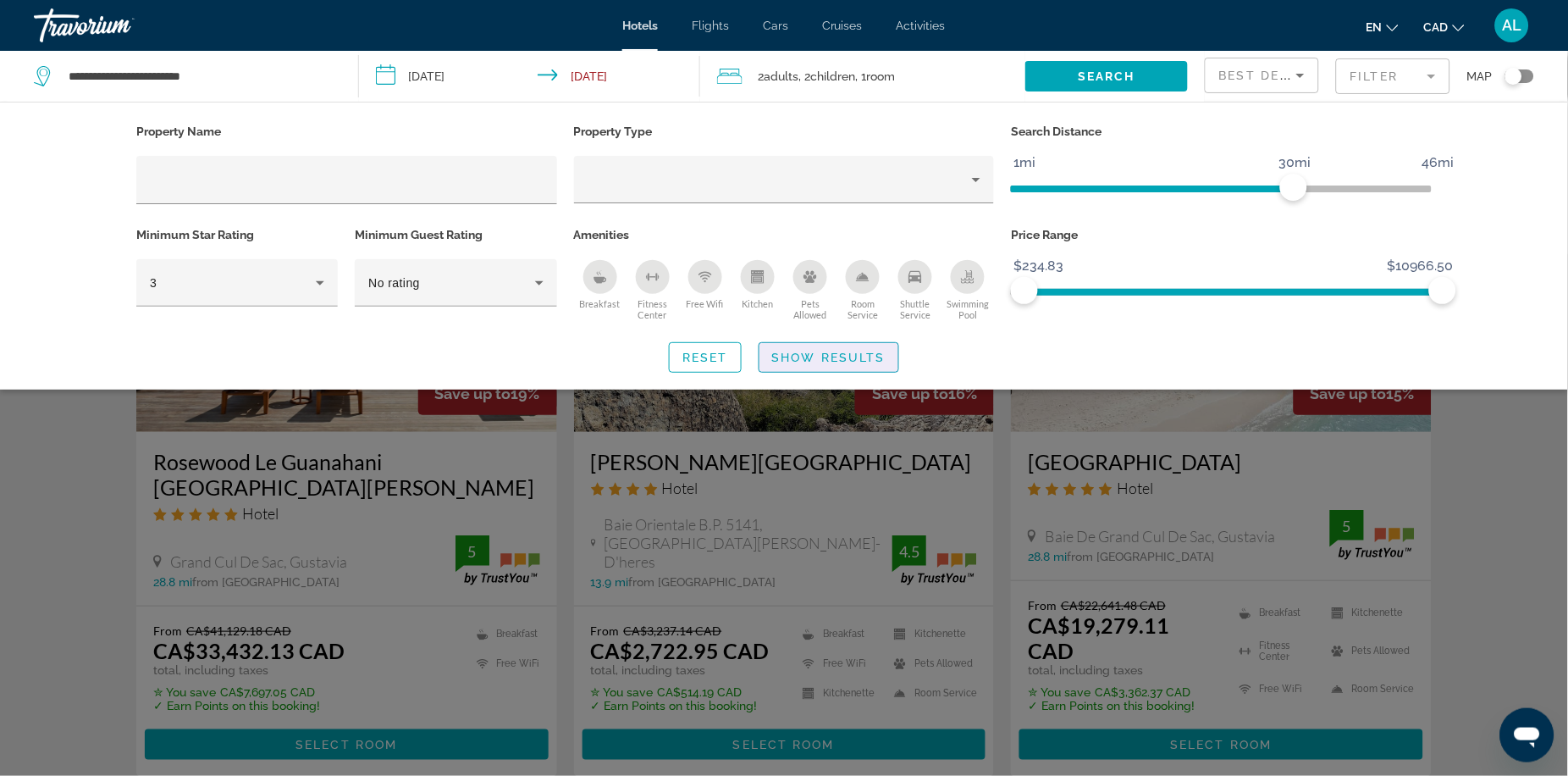
drag, startPoint x: 822, startPoint y: 366, endPoint x: 798, endPoint y: 363, distance: 24.2
click at [824, 364] on span "Show Results" at bounding box center [829, 357] width 113 height 14
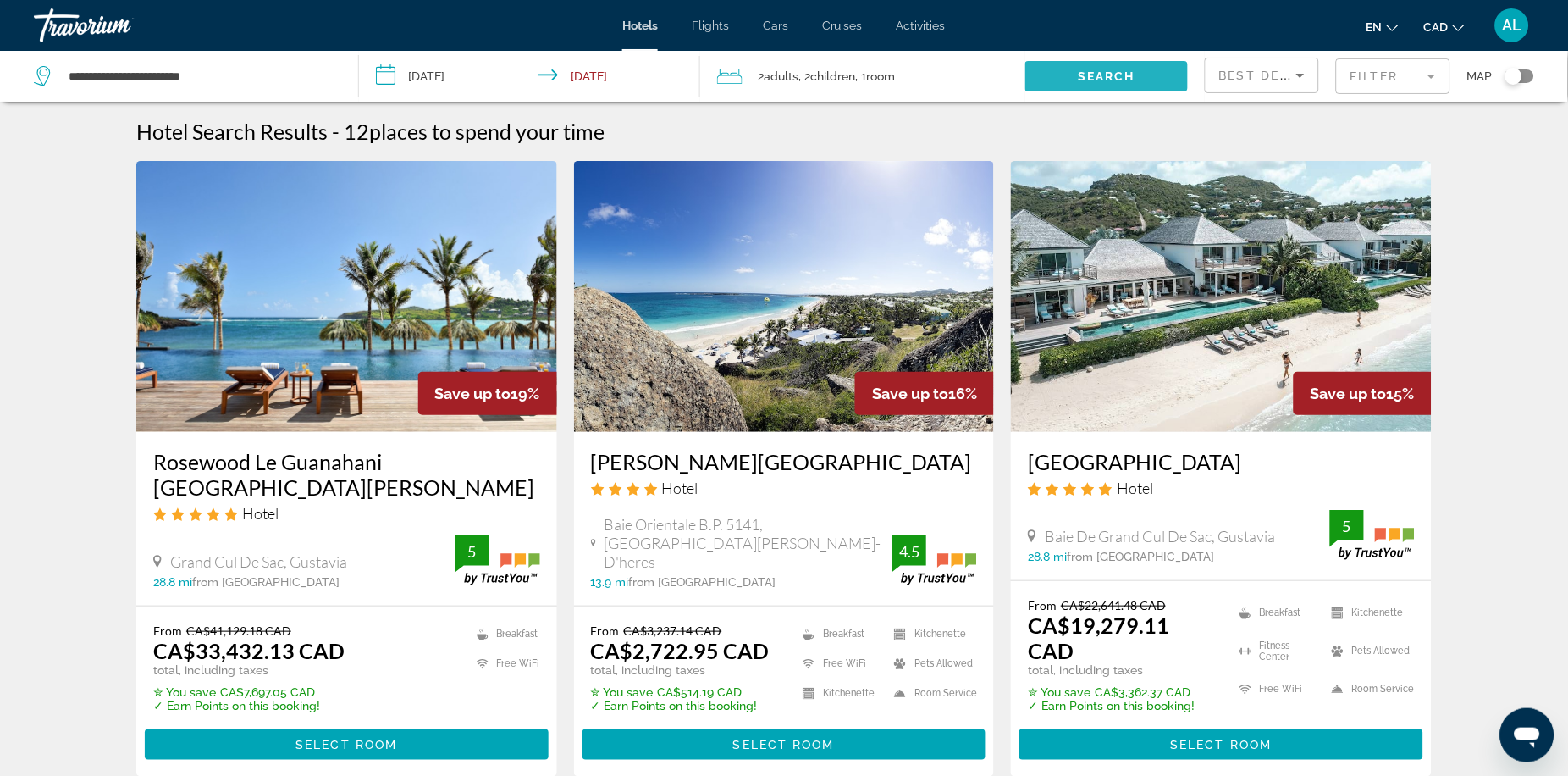
click at [1113, 75] on span "Search" at bounding box center [1106, 76] width 58 height 14
